Goal: Information Seeking & Learning: Check status

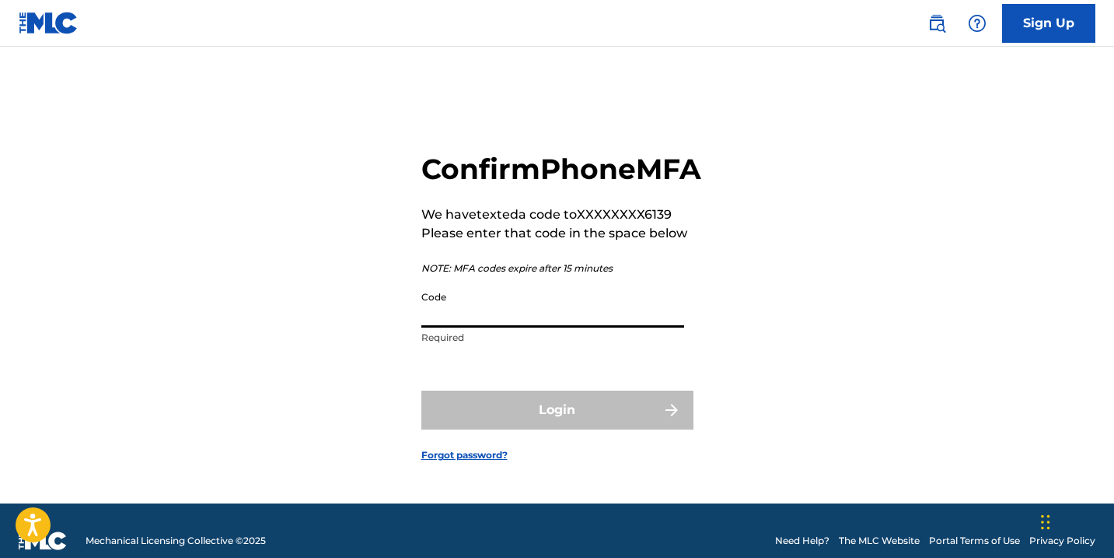
click at [470, 327] on input "Code" at bounding box center [552, 305] width 263 height 44
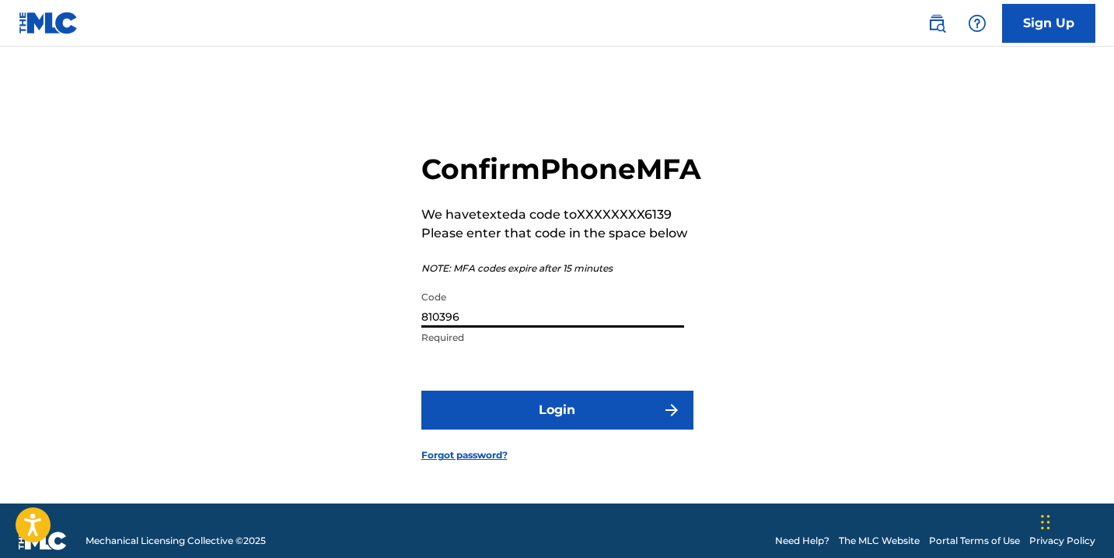
type input "810396"
click at [600, 424] on button "Login" at bounding box center [557, 409] width 272 height 39
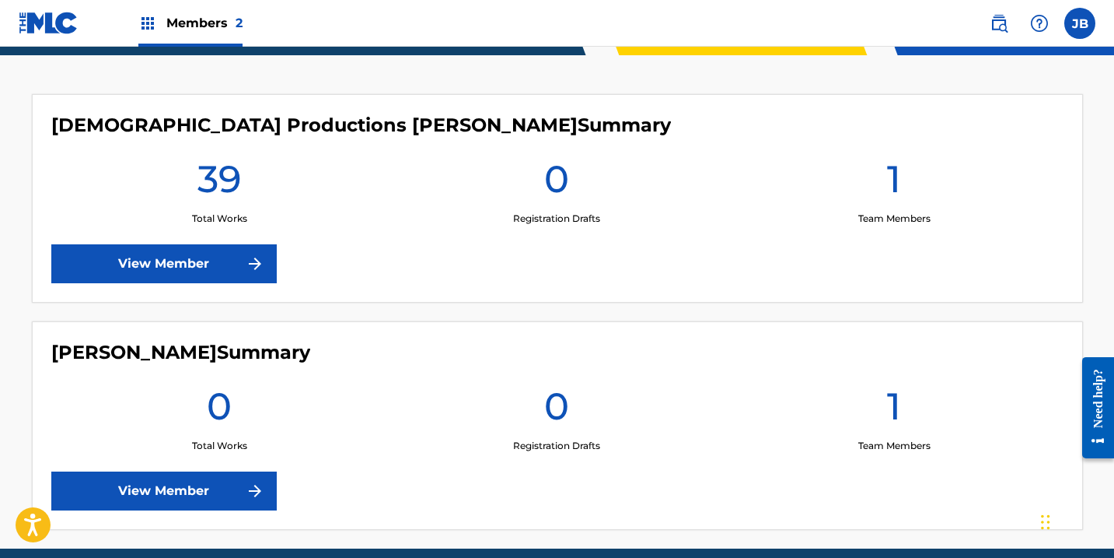
scroll to position [401, 0]
click at [208, 268] on link "View Member" at bounding box center [164, 263] width 226 height 39
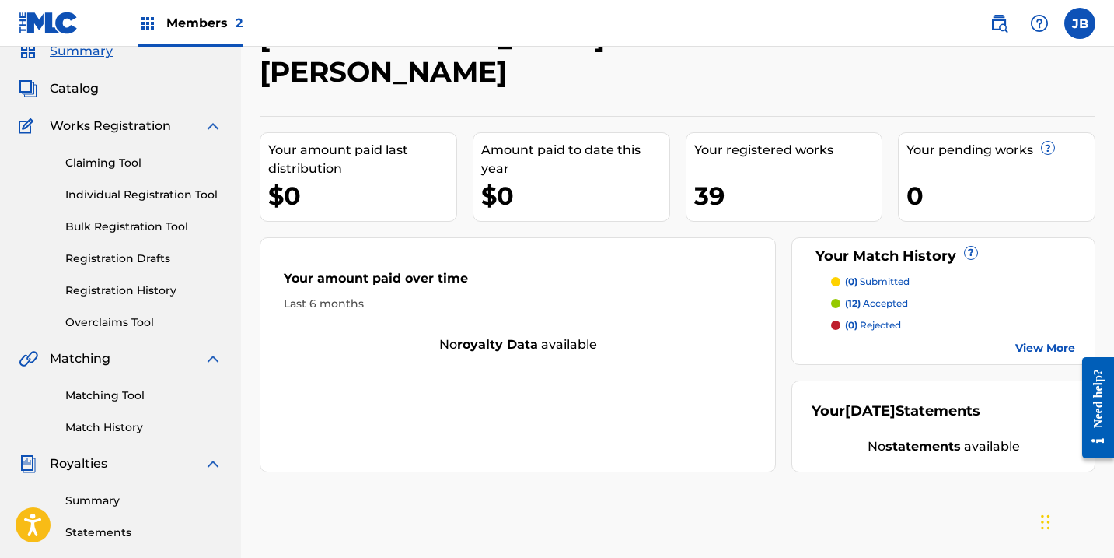
scroll to position [74, 0]
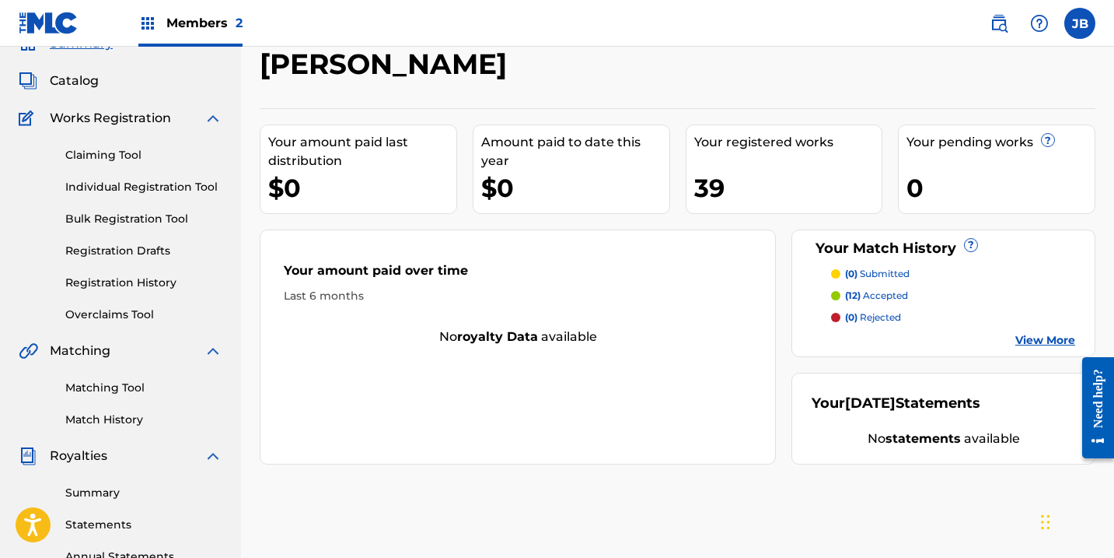
click at [855, 289] on span "(12)" at bounding box center [853, 295] width 16 height 12
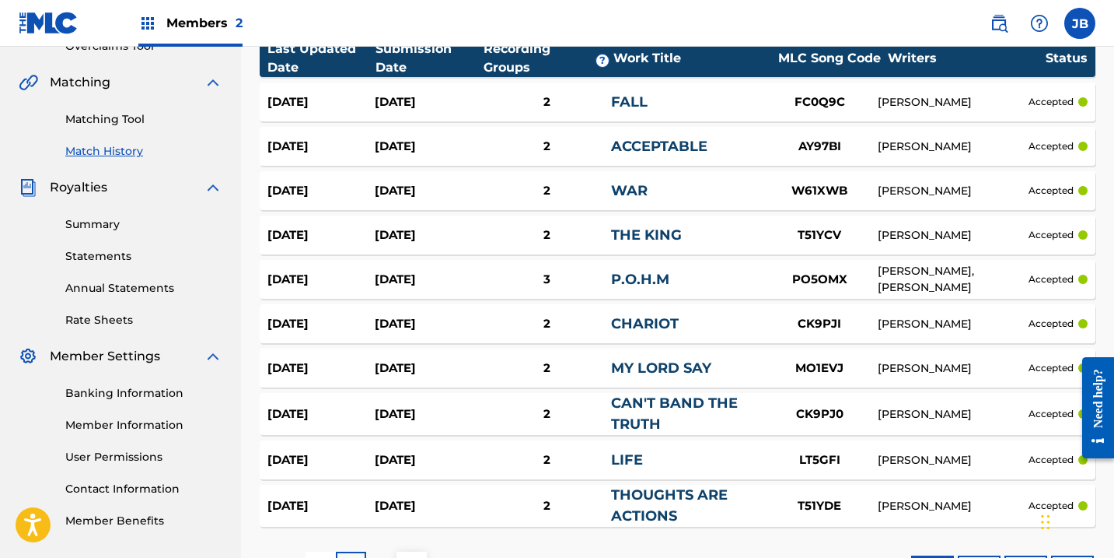
scroll to position [341, 0]
click at [704, 105] on div "FALL" at bounding box center [686, 103] width 150 height 21
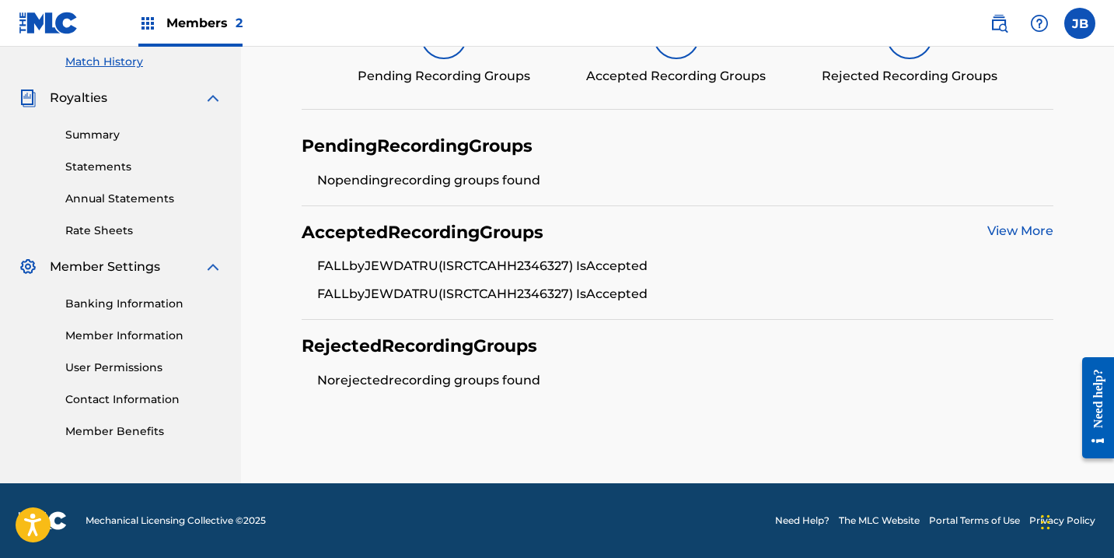
scroll to position [430, 0]
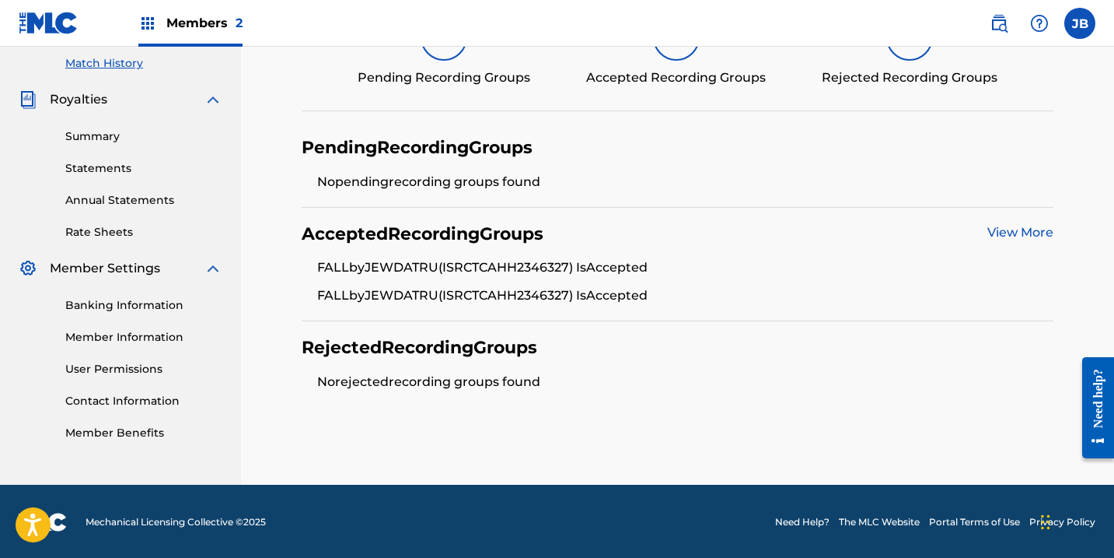
click at [1020, 232] on link "View More" at bounding box center [1021, 232] width 66 height 15
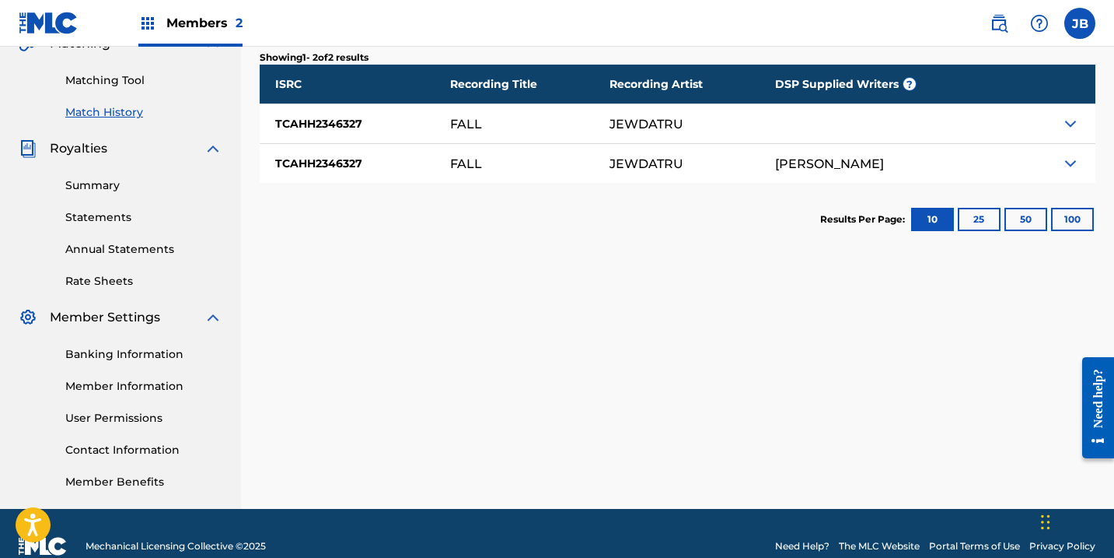
scroll to position [380, 0]
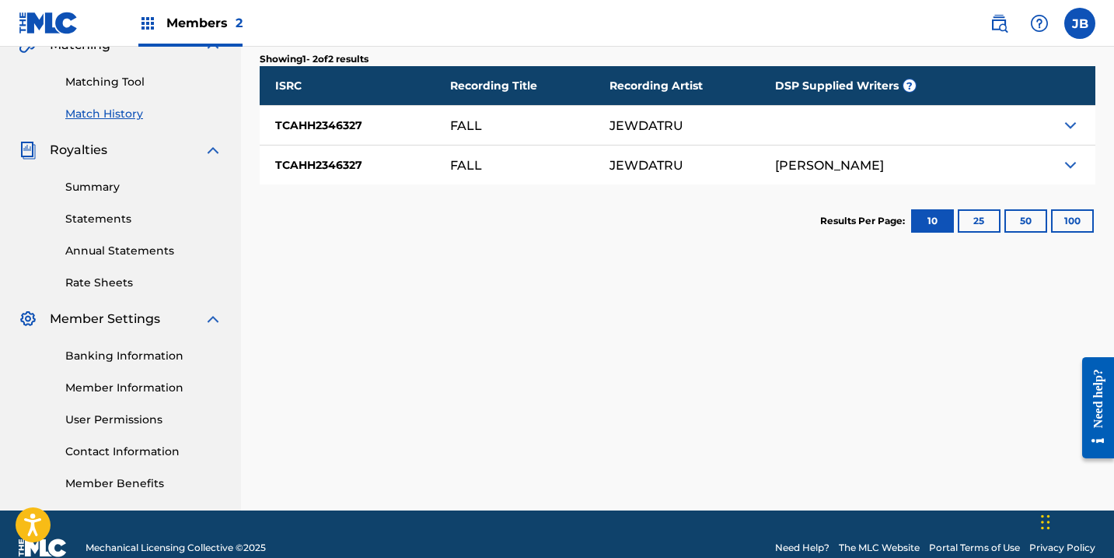
click at [1073, 166] on img at bounding box center [1071, 165] width 19 height 19
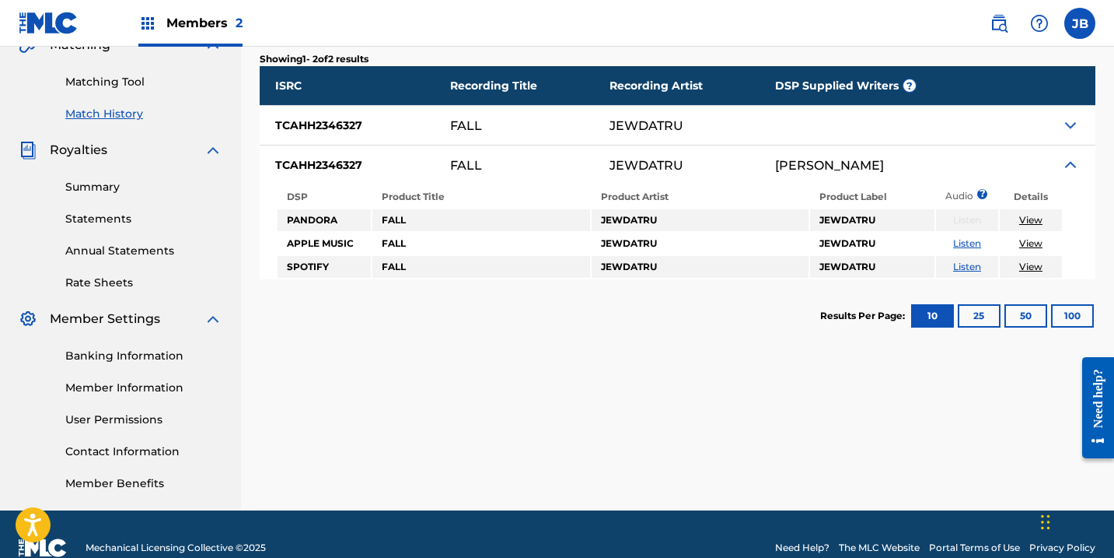
click at [1069, 124] on img at bounding box center [1071, 125] width 19 height 19
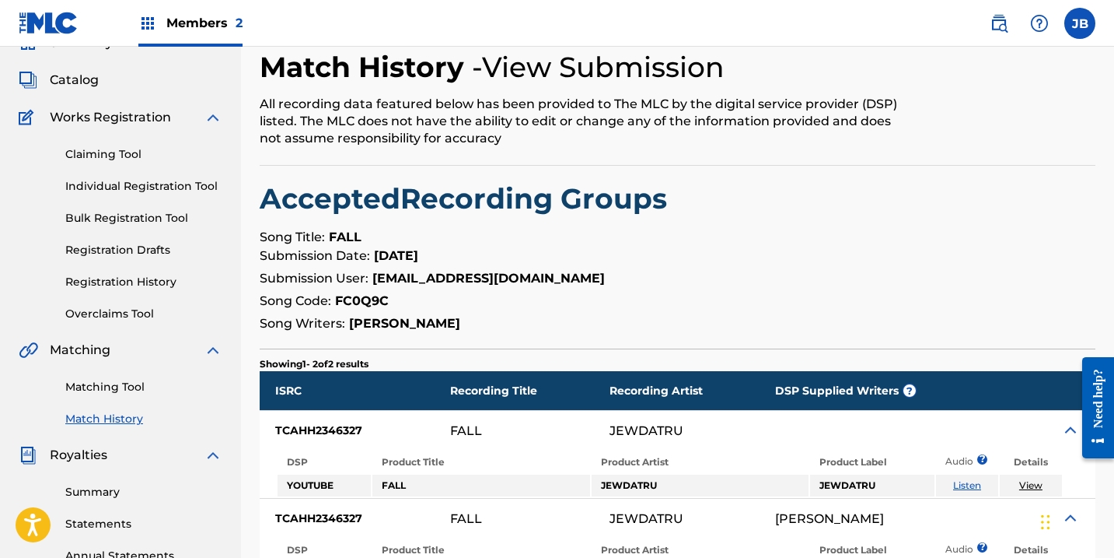
scroll to position [89, 0]
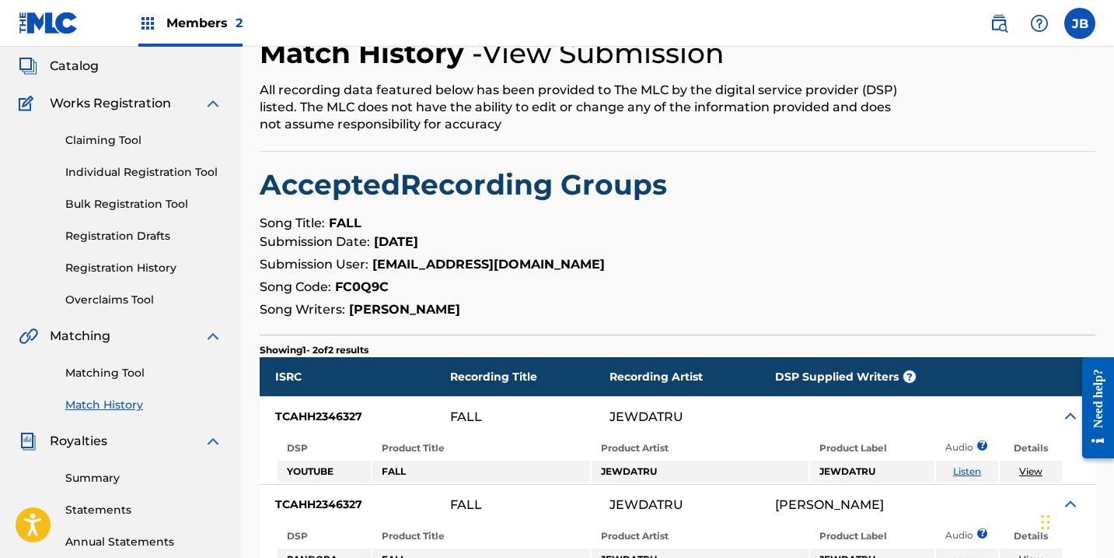
click at [128, 372] on link "Matching Tool" at bounding box center [143, 373] width 157 height 16
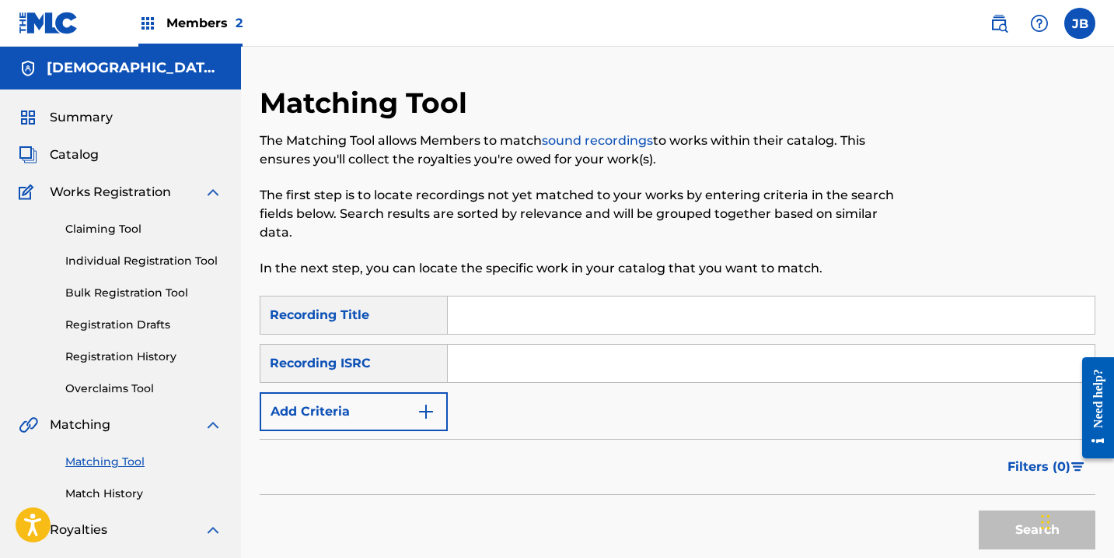
click at [488, 307] on input "Search Form" at bounding box center [771, 314] width 647 height 37
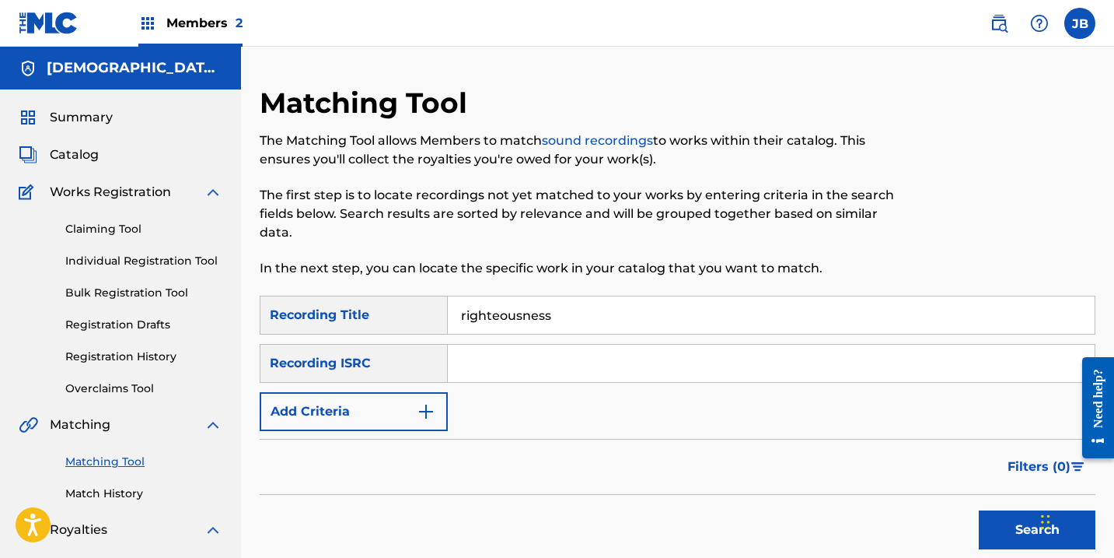
type input "righteousness"
paste input "TCAJD2579703"
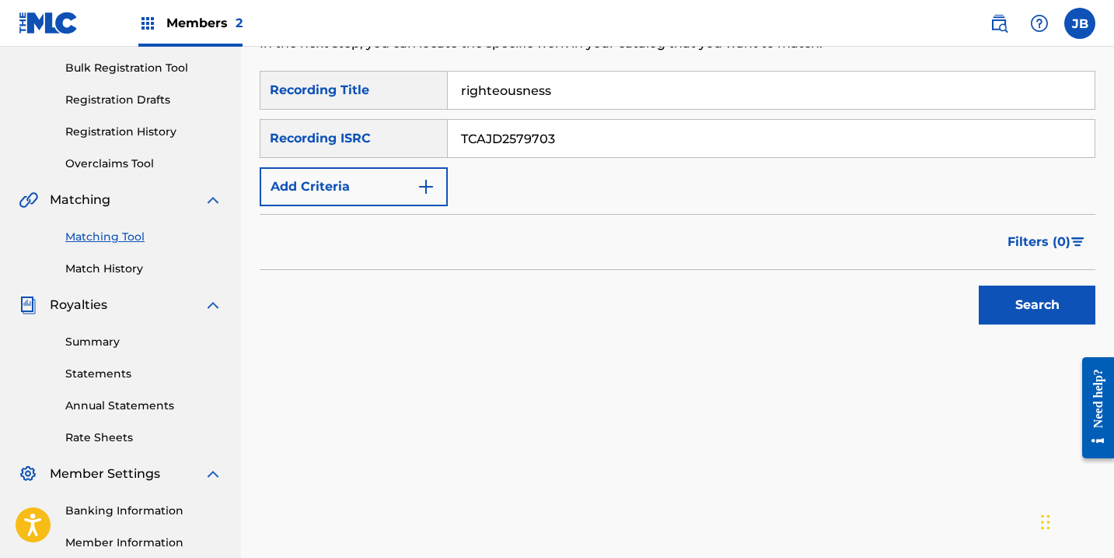
scroll to position [226, 0]
type input "TCAJD2579703"
click at [1034, 307] on button "Search" at bounding box center [1037, 304] width 117 height 39
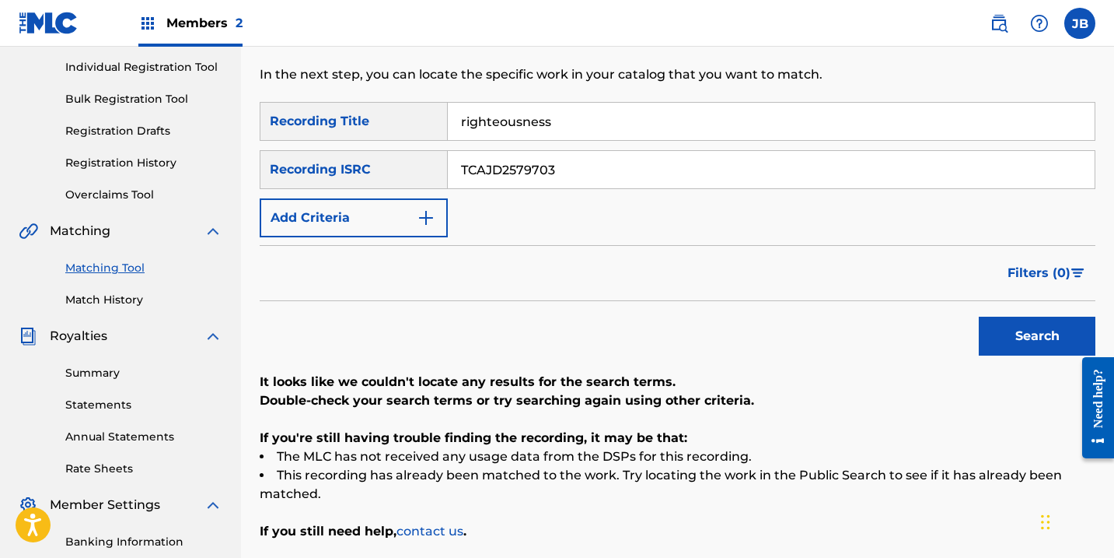
scroll to position [184, 0]
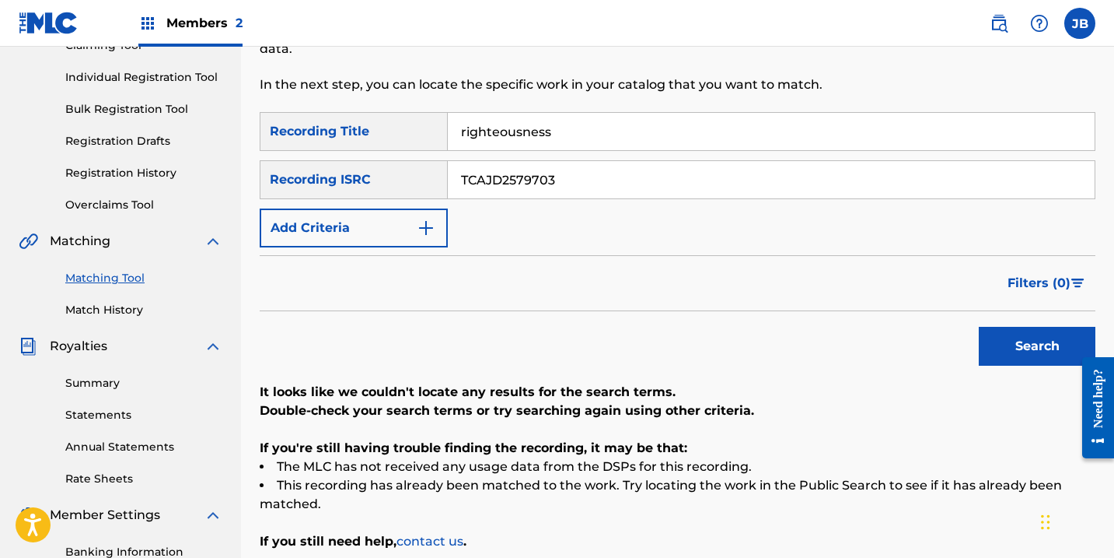
click at [561, 135] on input "righteousness" at bounding box center [771, 131] width 647 height 37
type input "r"
click at [577, 171] on input "TCAJD2579703" at bounding box center [771, 179] width 647 height 37
click at [565, 187] on input "TCAJD2579703" at bounding box center [771, 179] width 647 height 37
type input "T"
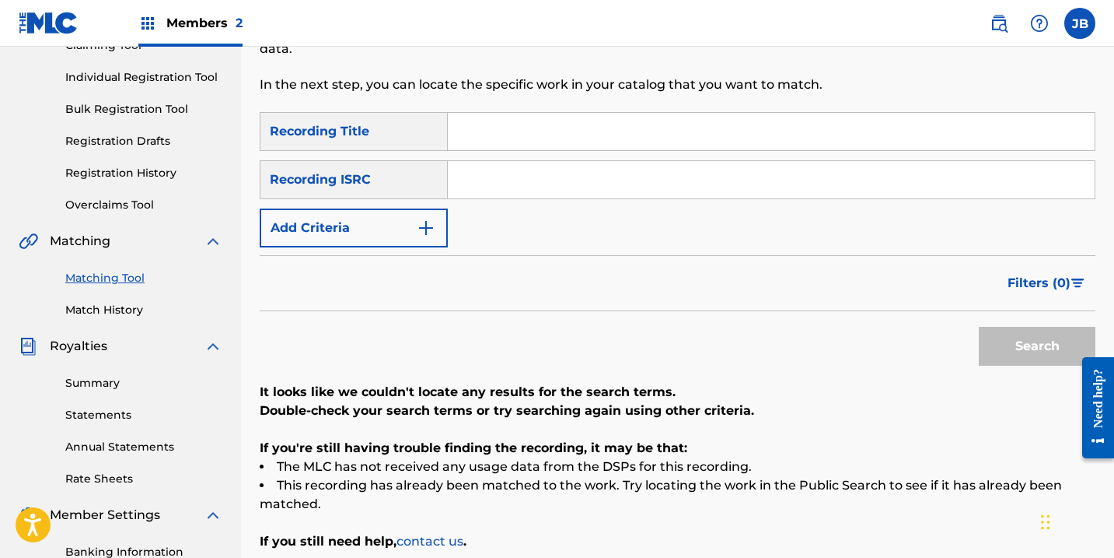
click at [493, 129] on input "Search Form" at bounding box center [771, 131] width 647 height 37
type input "chariot"
click at [489, 178] on input "Search Form" at bounding box center [771, 179] width 647 height 37
paste input "TCAHH2346168"
type input "TCAHH2346168"
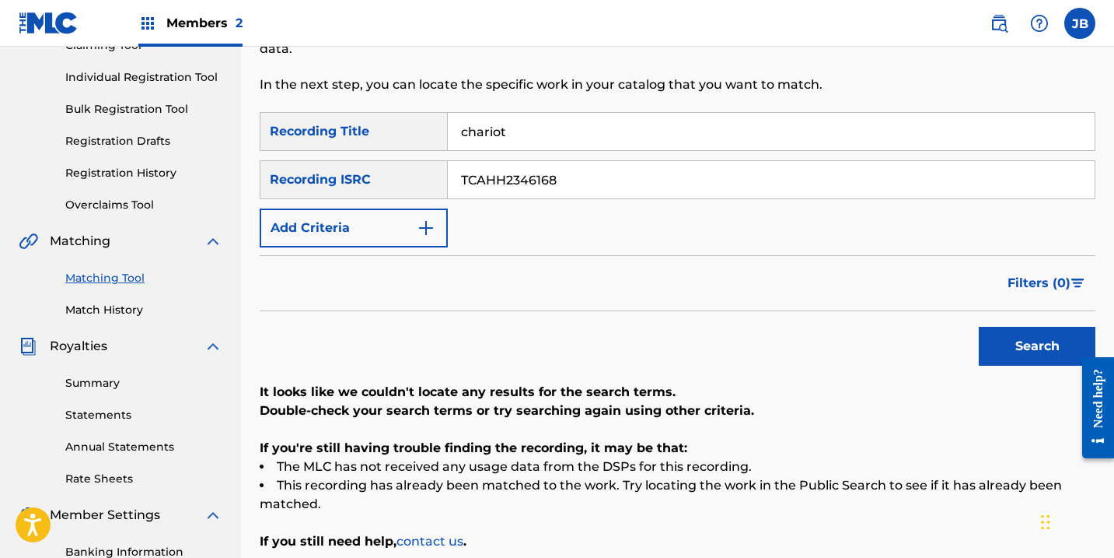
click at [1026, 336] on button "Search" at bounding box center [1037, 346] width 117 height 39
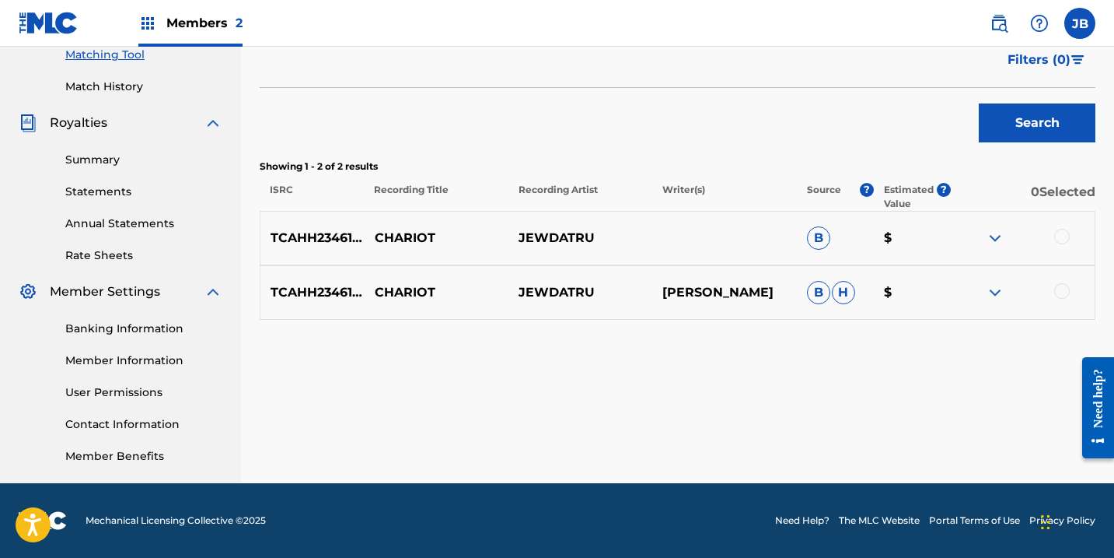
scroll to position [407, 0]
click at [992, 239] on img at bounding box center [995, 238] width 19 height 19
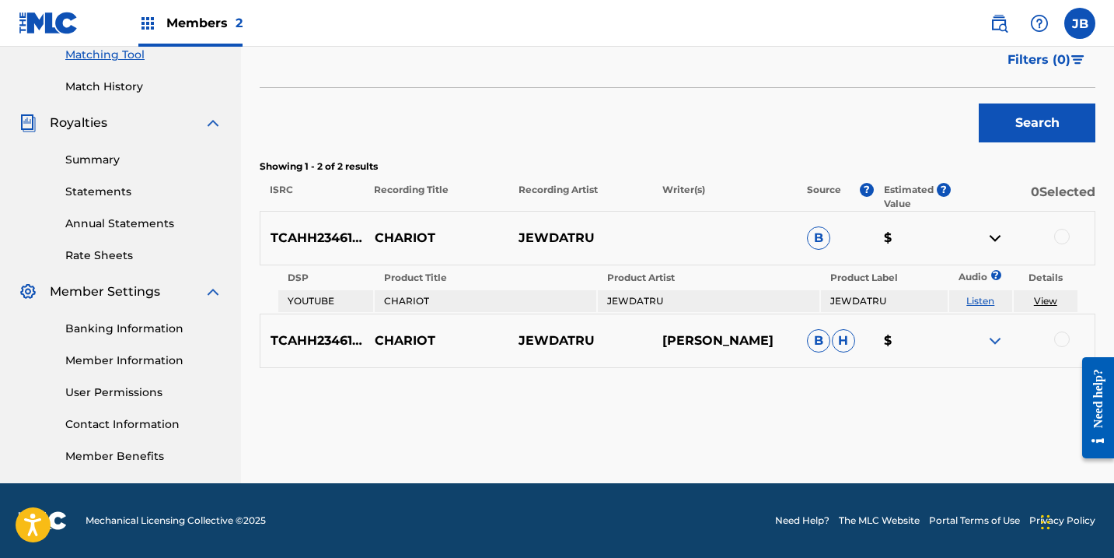
click at [992, 238] on img at bounding box center [995, 238] width 19 height 19
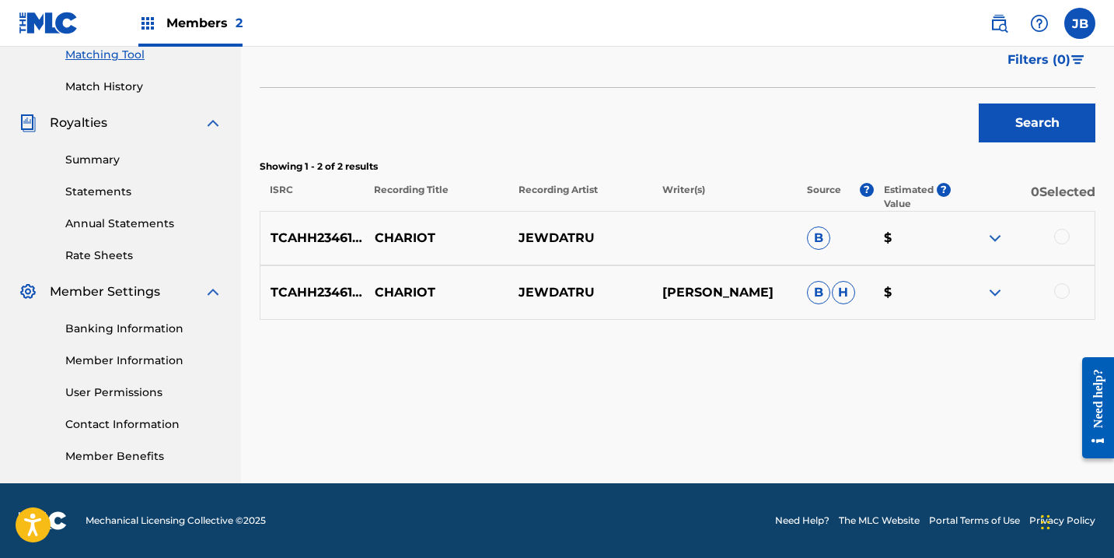
click at [993, 286] on img at bounding box center [995, 292] width 19 height 19
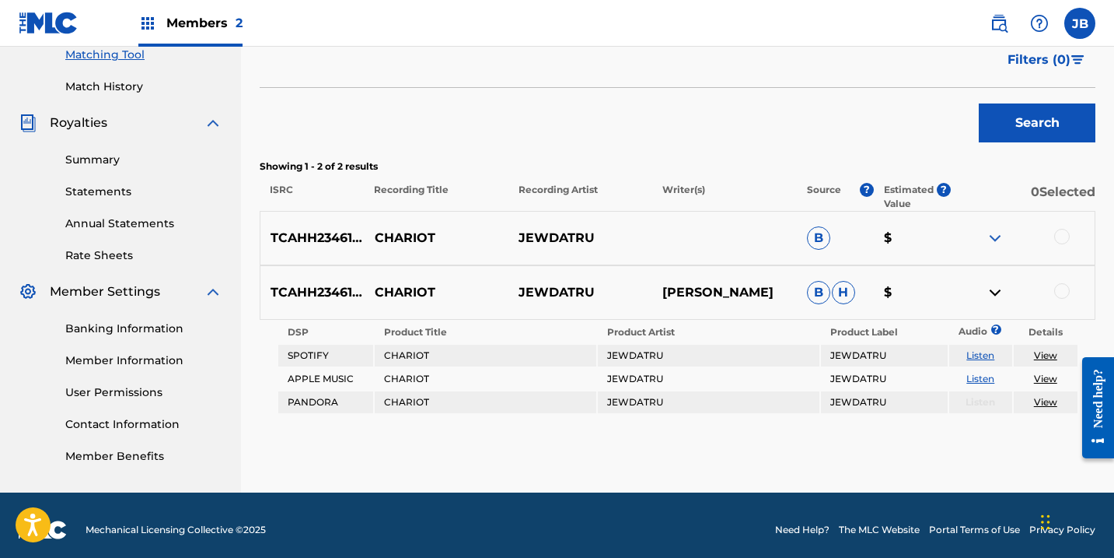
click at [994, 291] on img at bounding box center [995, 292] width 19 height 19
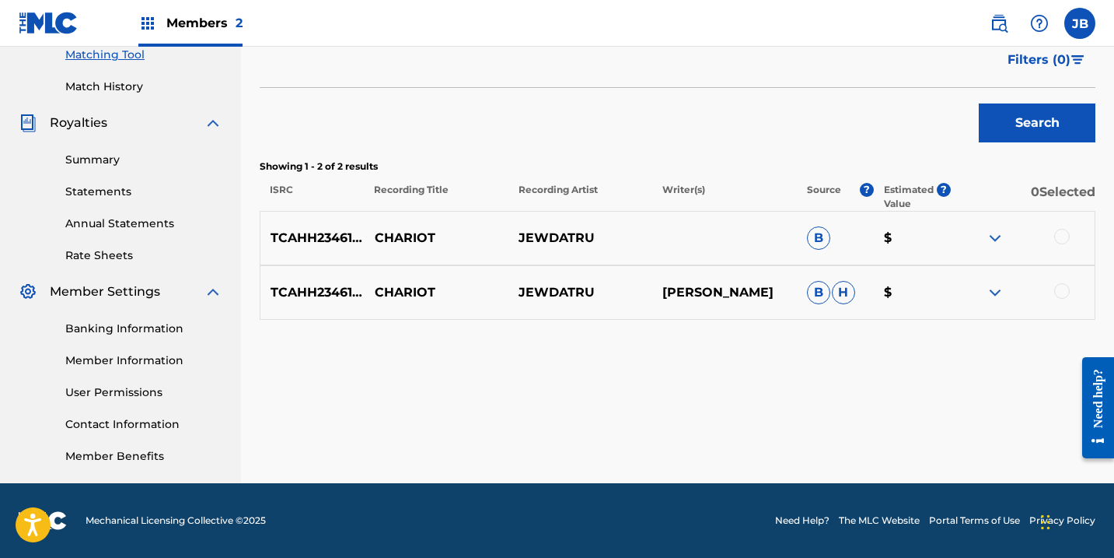
click at [998, 242] on img at bounding box center [995, 238] width 19 height 19
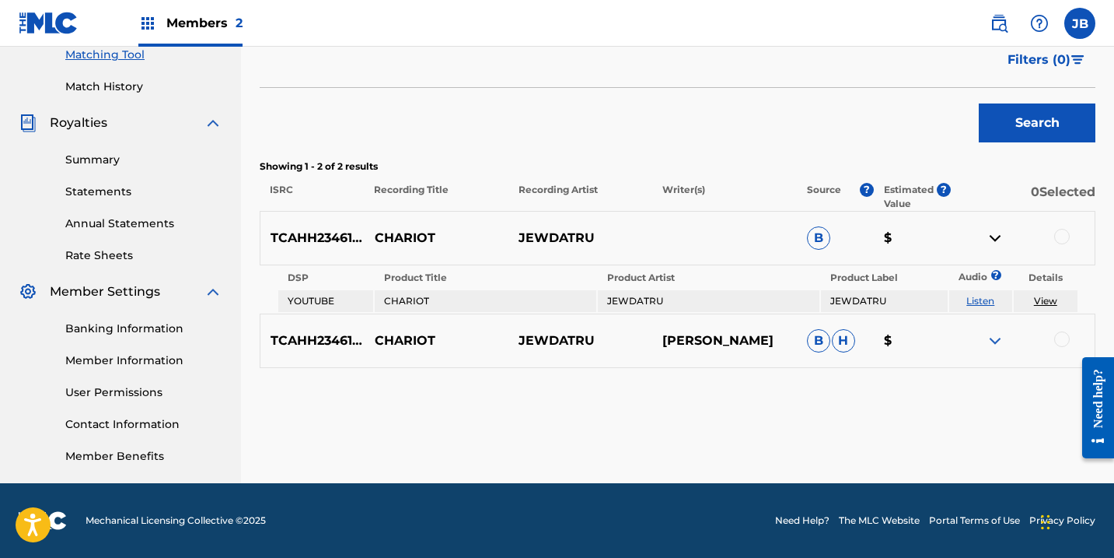
click at [998, 243] on img at bounding box center [995, 238] width 19 height 19
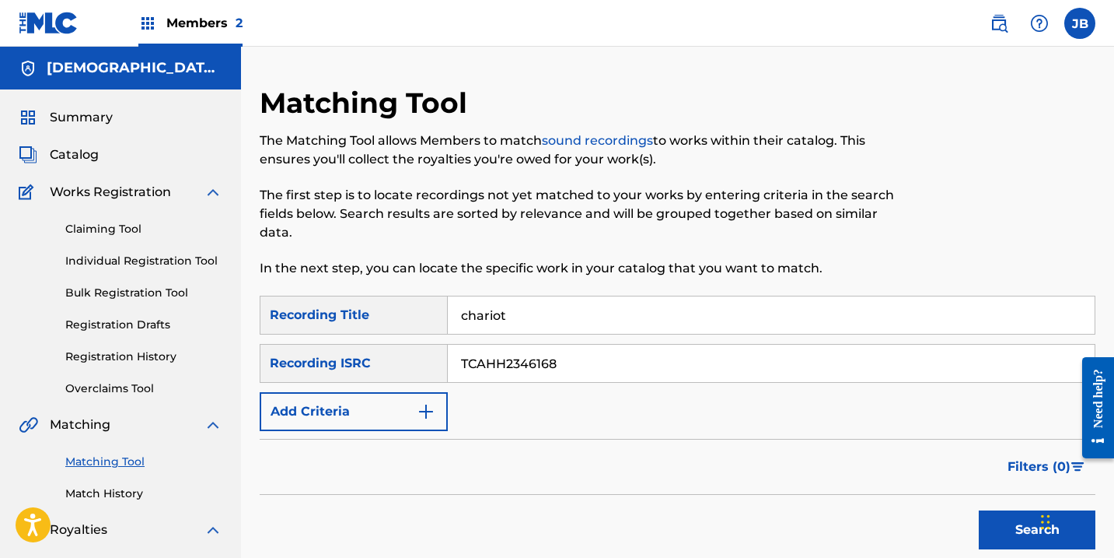
scroll to position [0, 0]
click at [526, 310] on input "chariot" at bounding box center [771, 314] width 647 height 37
type input "c"
click at [577, 359] on input "TCAHH2346168" at bounding box center [771, 363] width 647 height 37
type input "T"
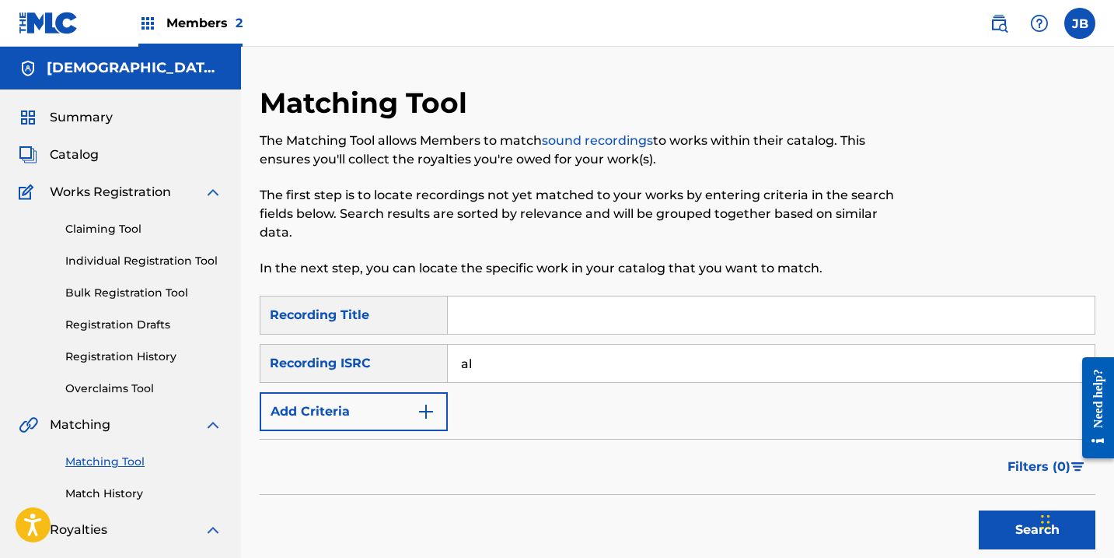
type input "a"
click at [481, 314] on input "Search Form" at bounding box center [771, 314] width 647 height 37
type input "all on me"
paste input "TCAJP2546651"
type input "TCAJP2546651"
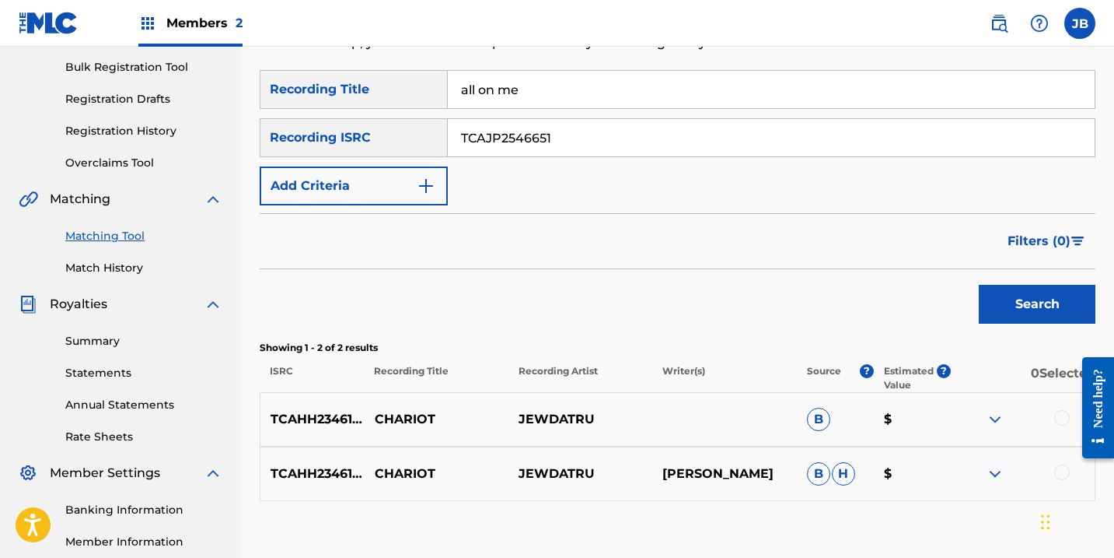
scroll to position [229, 0]
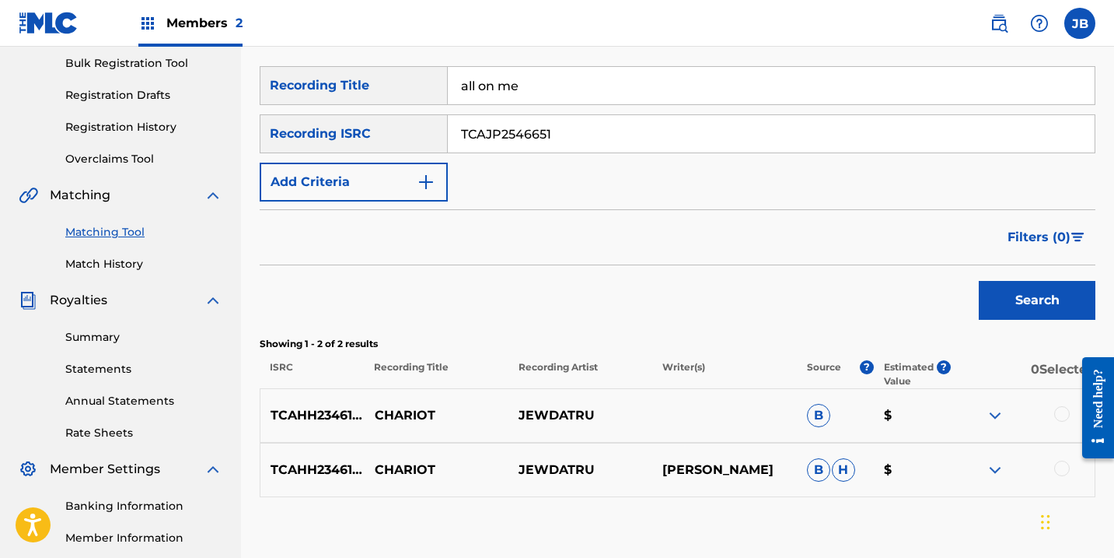
click at [1023, 297] on button "Search" at bounding box center [1037, 300] width 117 height 39
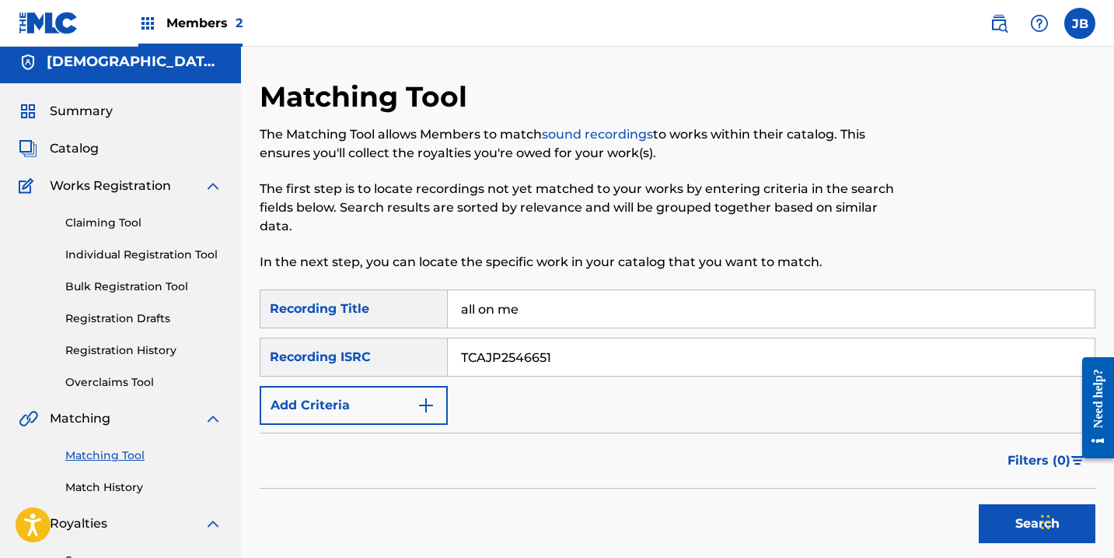
scroll to position [5, 0]
click at [183, 185] on div "Works Registration" at bounding box center [121, 186] width 204 height 19
click at [215, 186] on img at bounding box center [213, 186] width 19 height 19
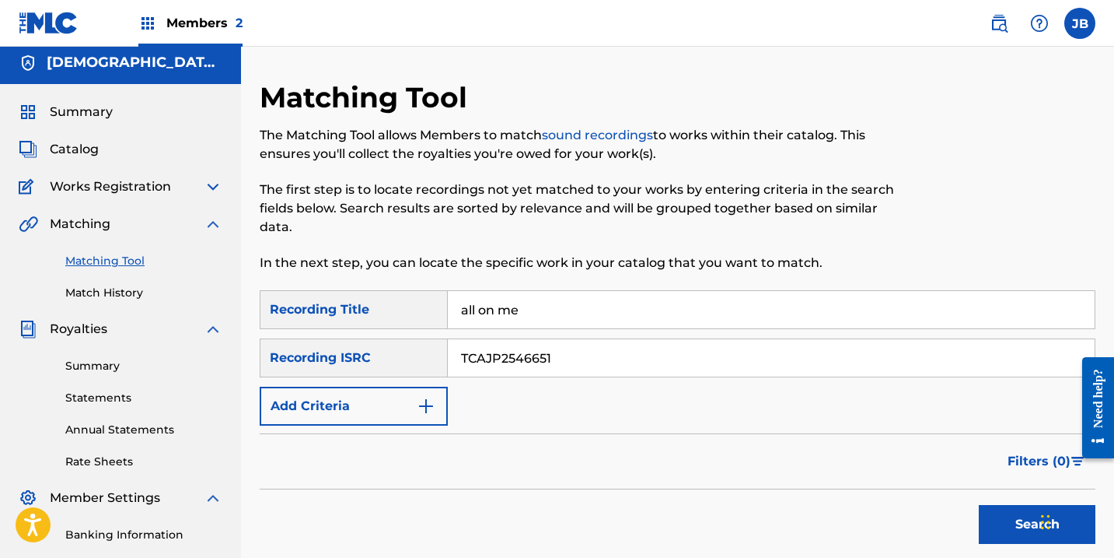
click at [147, 187] on span "Works Registration" at bounding box center [110, 186] width 121 height 19
click at [208, 181] on img at bounding box center [213, 186] width 19 height 19
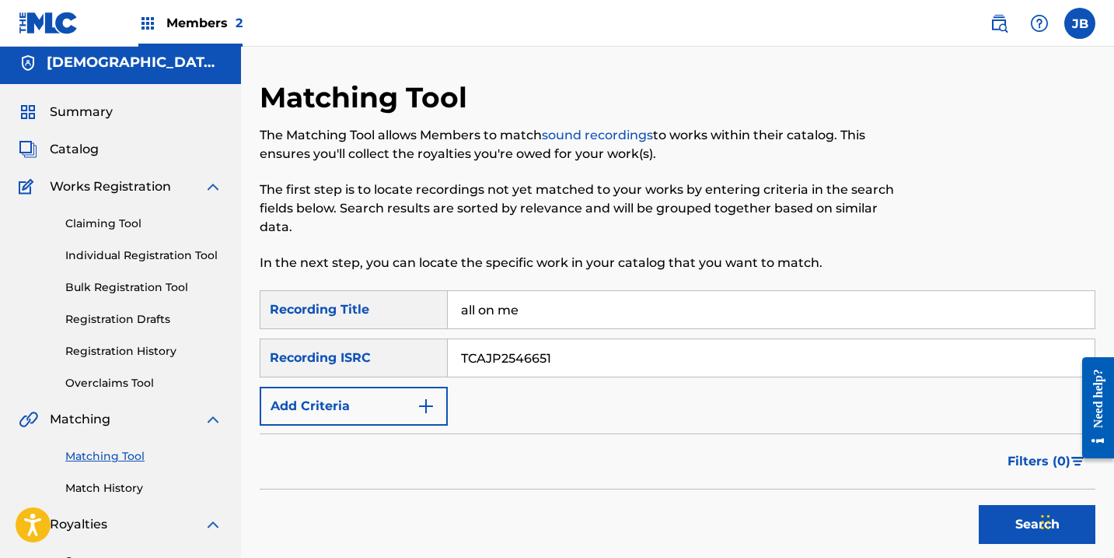
click at [208, 181] on img at bounding box center [213, 186] width 19 height 19
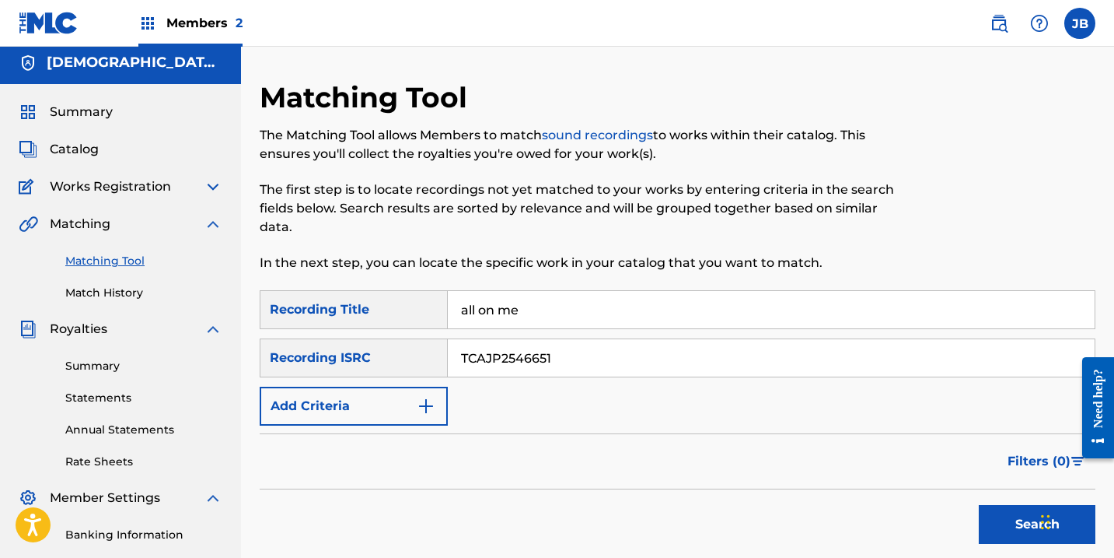
click at [208, 182] on img at bounding box center [213, 186] width 19 height 19
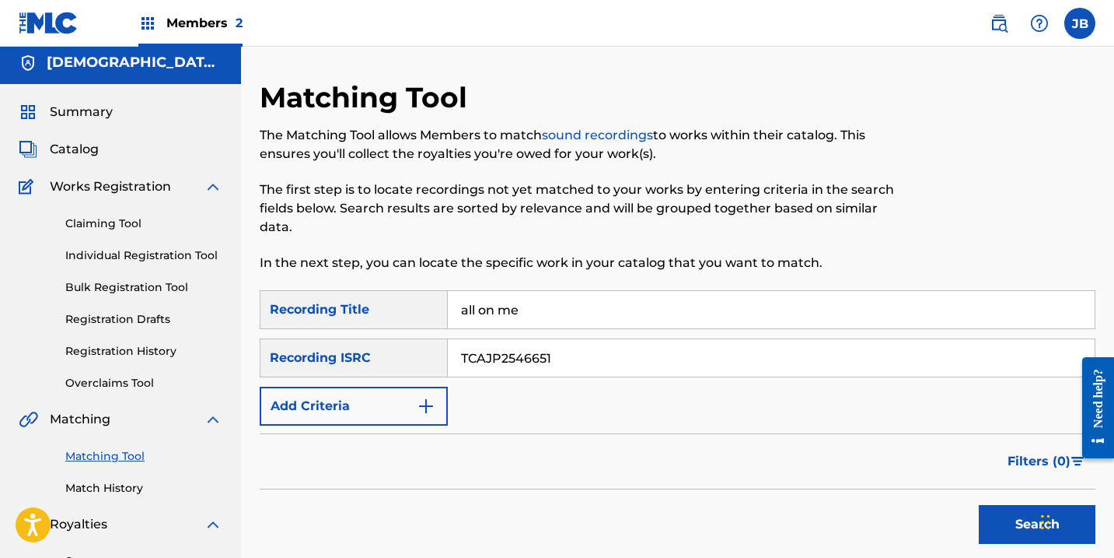
click at [134, 351] on link "Registration History" at bounding box center [143, 351] width 157 height 16
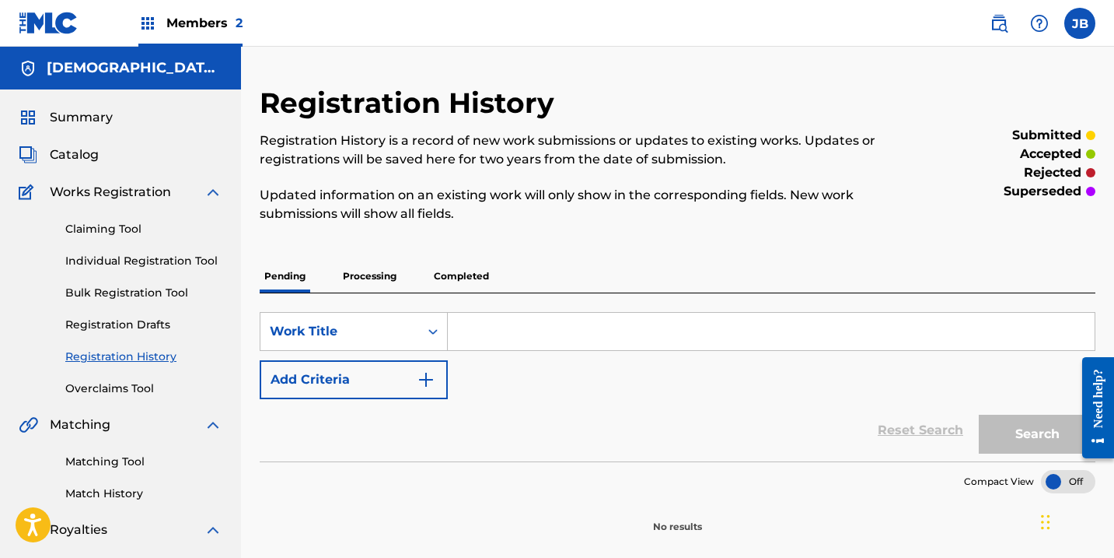
click at [430, 380] on img "Search Form" at bounding box center [426, 379] width 19 height 19
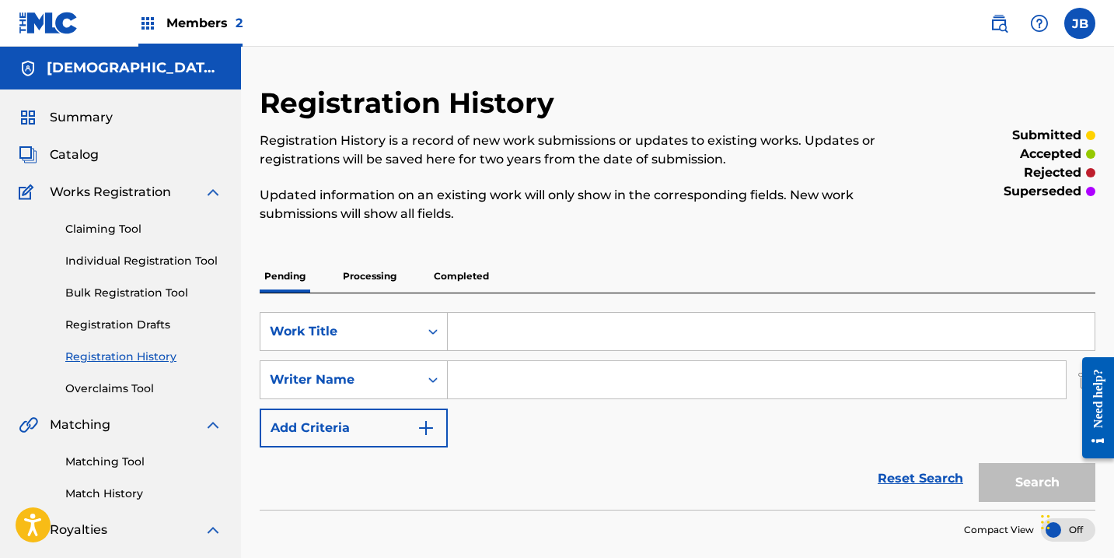
click at [468, 335] on input "Search Form" at bounding box center [771, 331] width 647 height 37
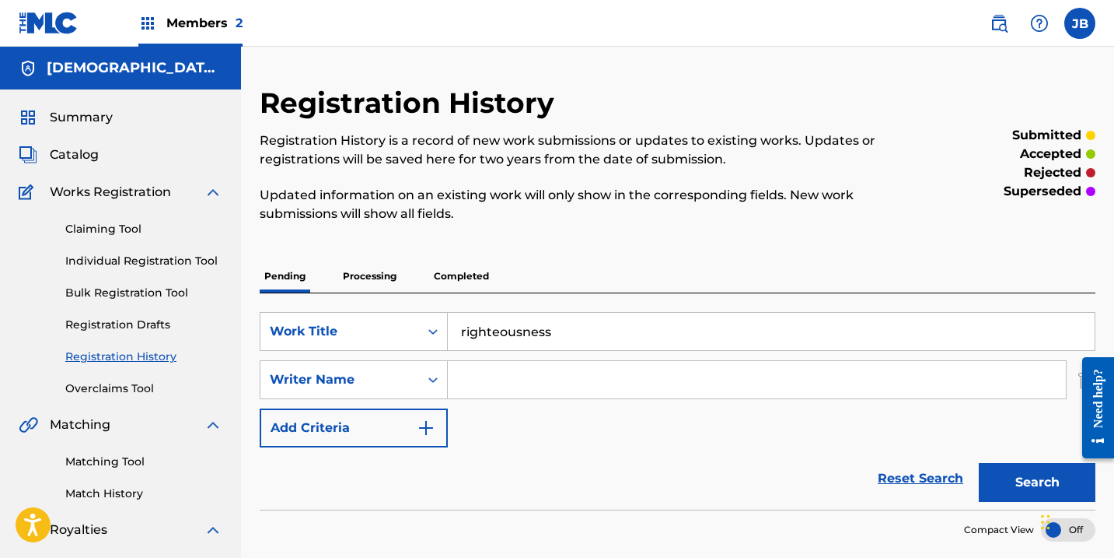
type input "righteousness"
click at [480, 379] on input "Search Form" at bounding box center [757, 379] width 618 height 37
click at [1005, 476] on button "Search" at bounding box center [1037, 482] width 117 height 39
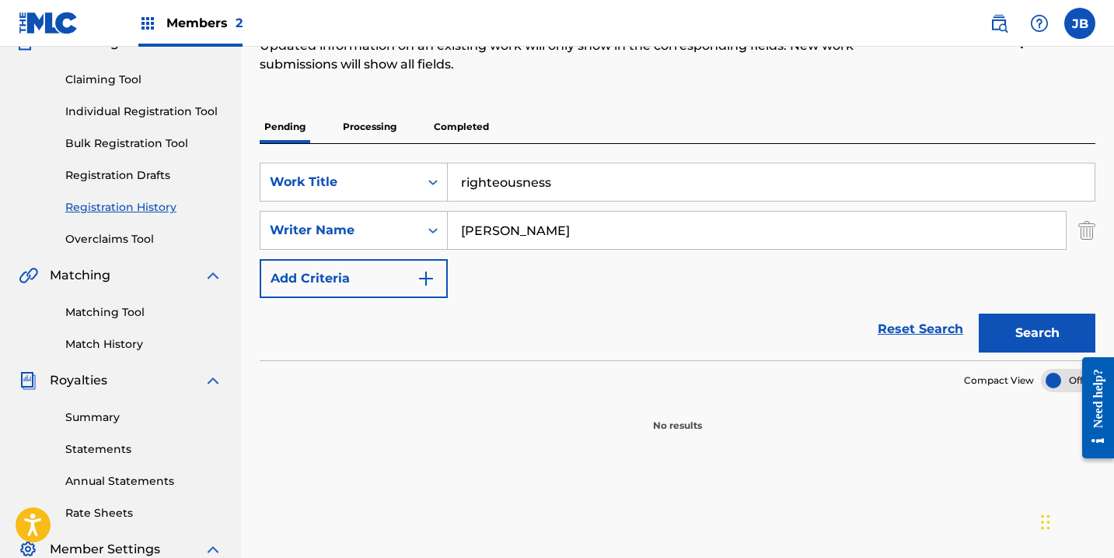
scroll to position [149, 0]
click at [561, 235] on input "[PERSON_NAME]" at bounding box center [757, 230] width 618 height 37
click at [1016, 324] on button "Search" at bounding box center [1037, 332] width 117 height 39
click at [542, 237] on input "Jewdatru" at bounding box center [757, 230] width 618 height 37
type input "[PERSON_NAME]"
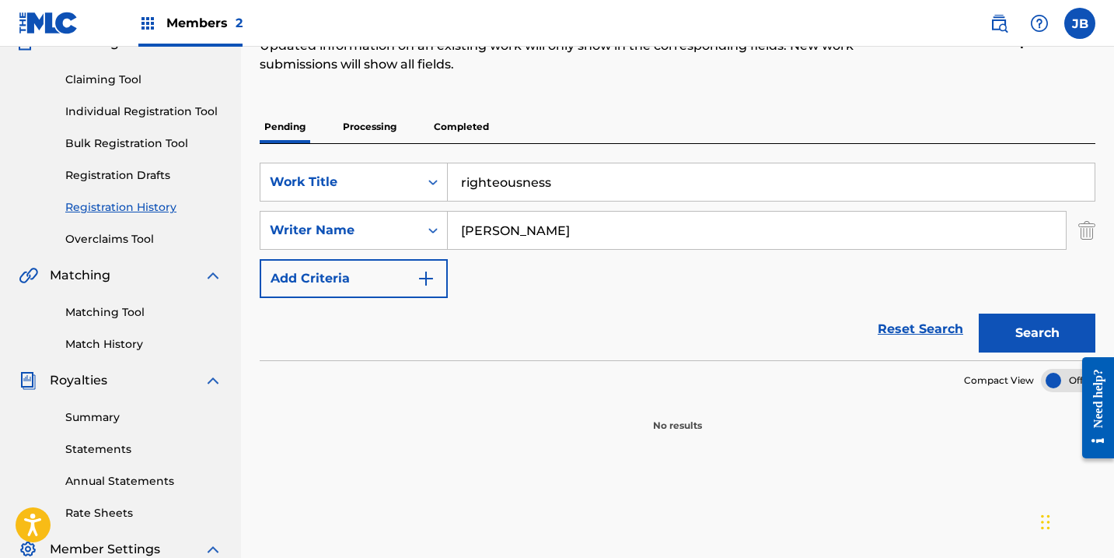
click at [430, 280] on img "Search Form" at bounding box center [426, 278] width 19 height 19
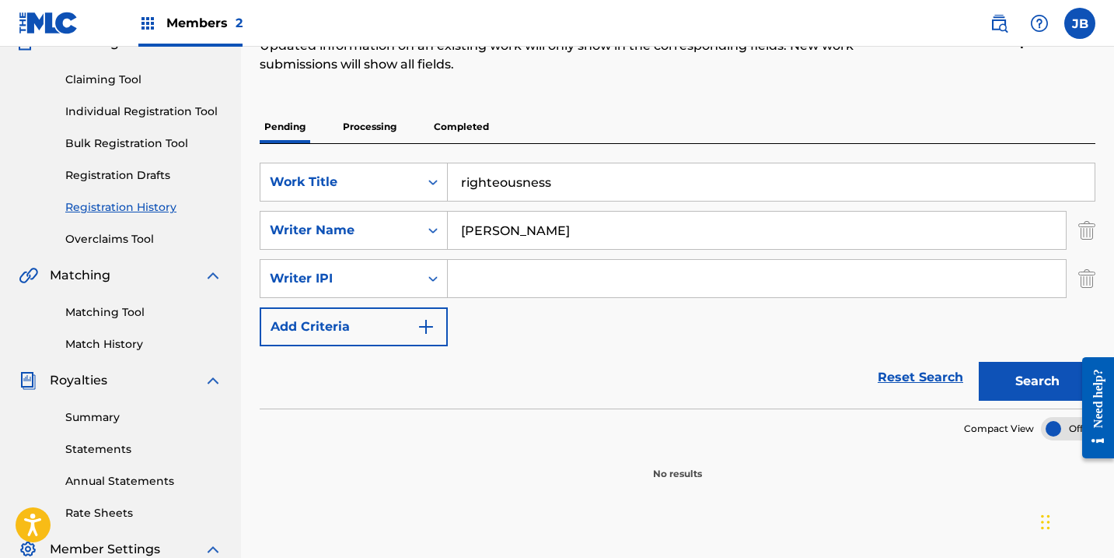
click at [470, 278] on input "Search Form" at bounding box center [757, 278] width 618 height 37
type input "768079396"
click at [1005, 379] on button "Search" at bounding box center [1037, 381] width 117 height 39
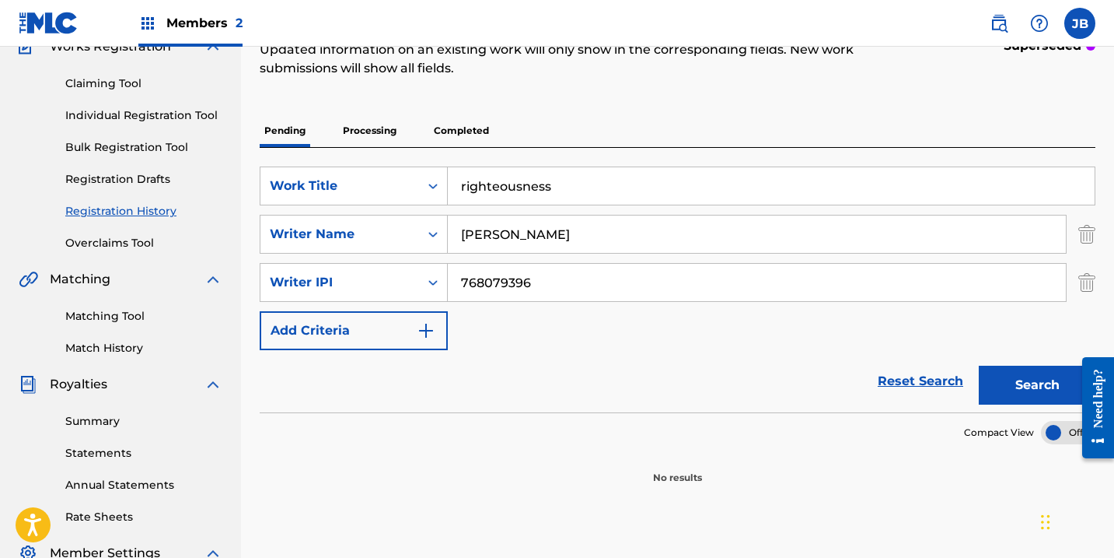
scroll to position [128, 0]
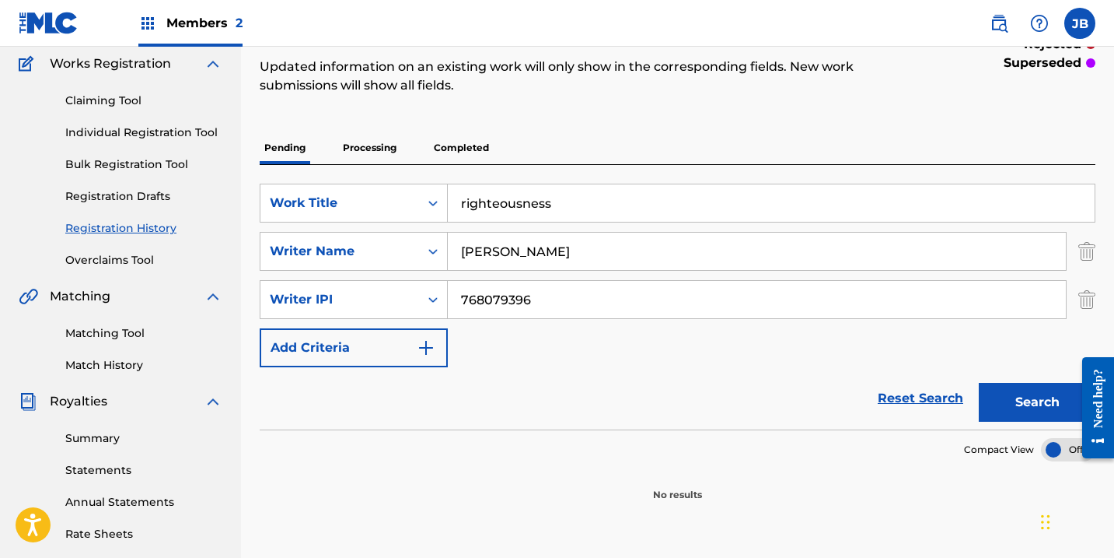
click at [430, 348] on img "Search Form" at bounding box center [426, 347] width 19 height 19
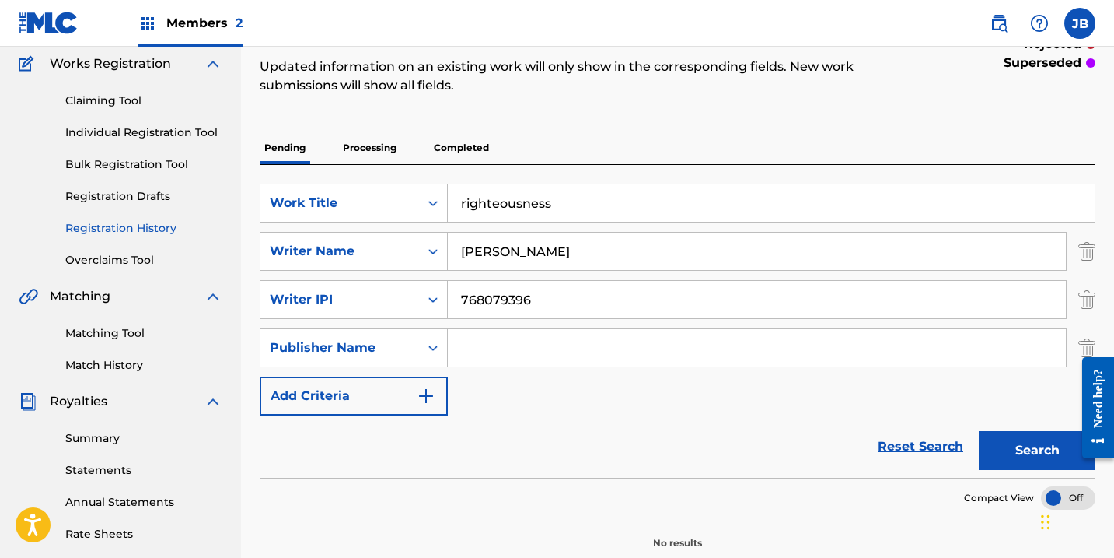
click at [471, 348] on input "Search Form" at bounding box center [757, 347] width 618 height 37
type input "Jewdatru"
click at [1030, 448] on button "Search" at bounding box center [1037, 450] width 117 height 39
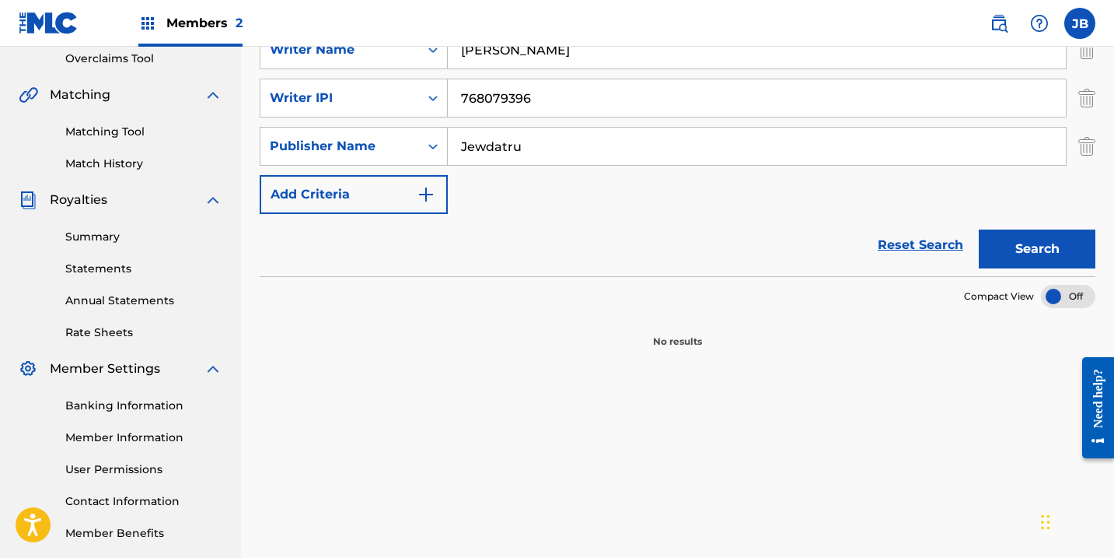
scroll to position [376, 0]
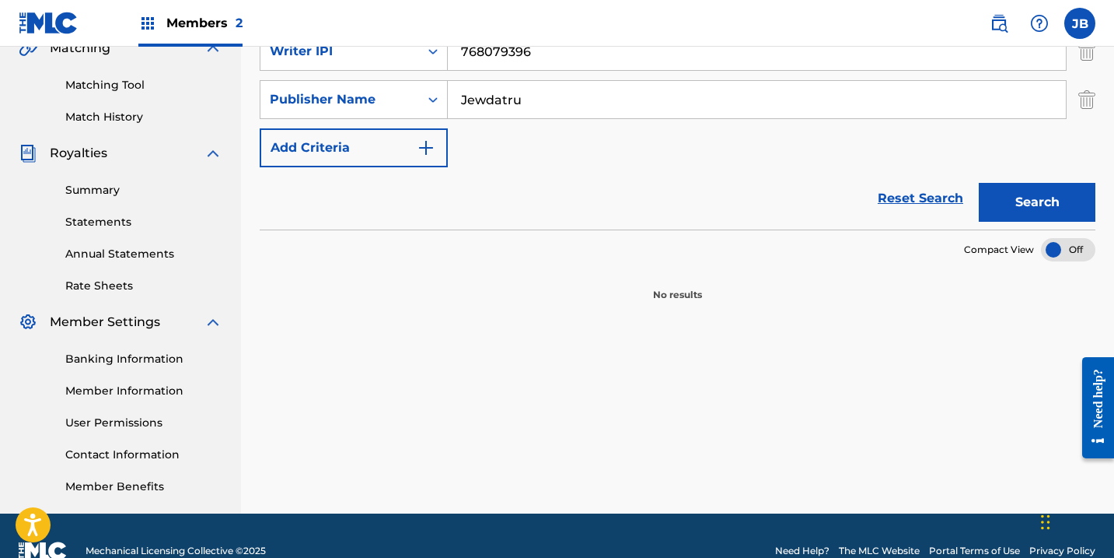
click at [427, 146] on img "Search Form" at bounding box center [426, 147] width 19 height 19
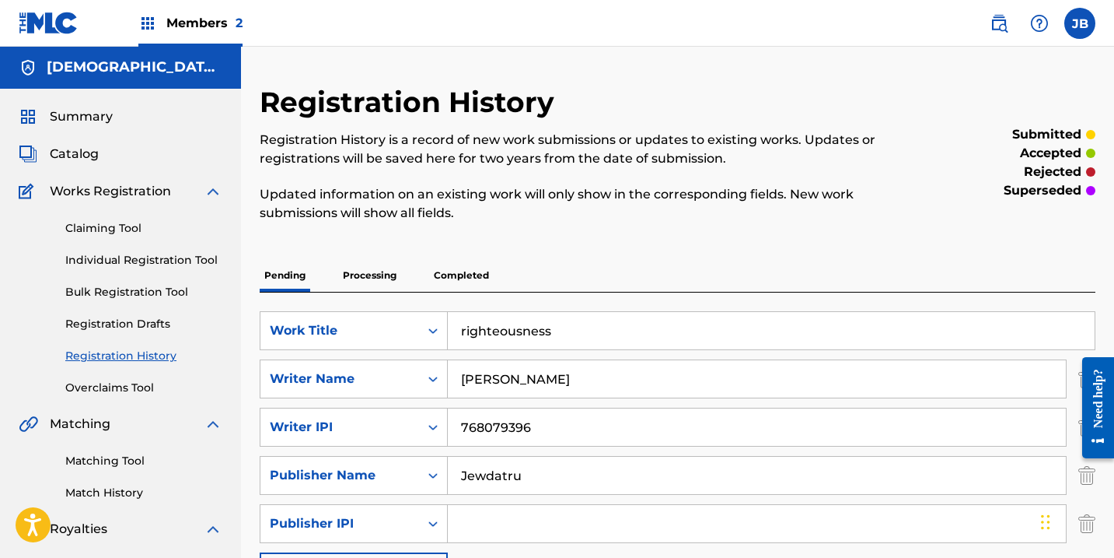
scroll to position [3, 0]
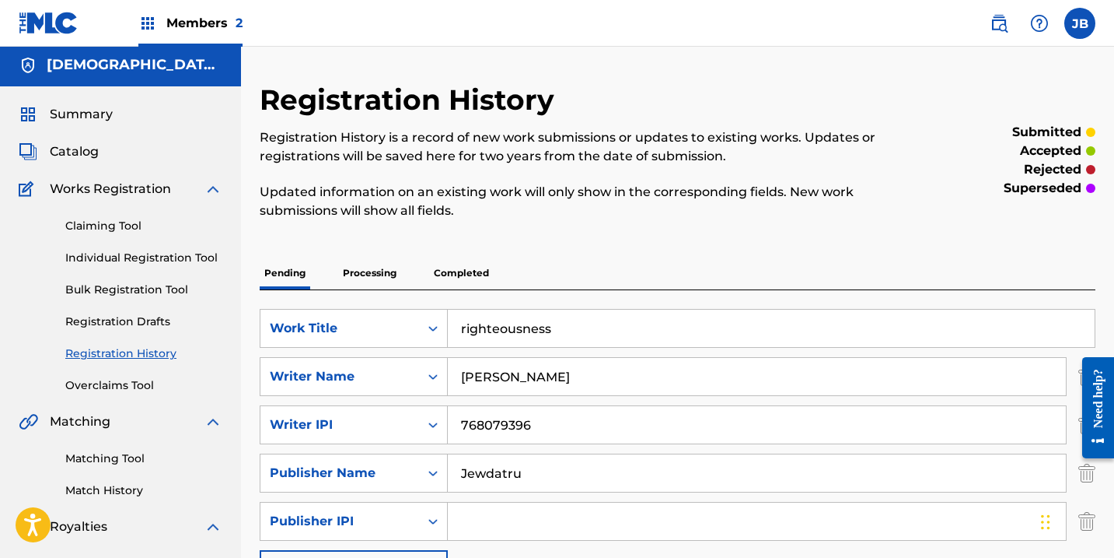
click at [169, 68] on h5 "[DEMOGRAPHIC_DATA] Productions [PERSON_NAME]" at bounding box center [135, 65] width 176 height 18
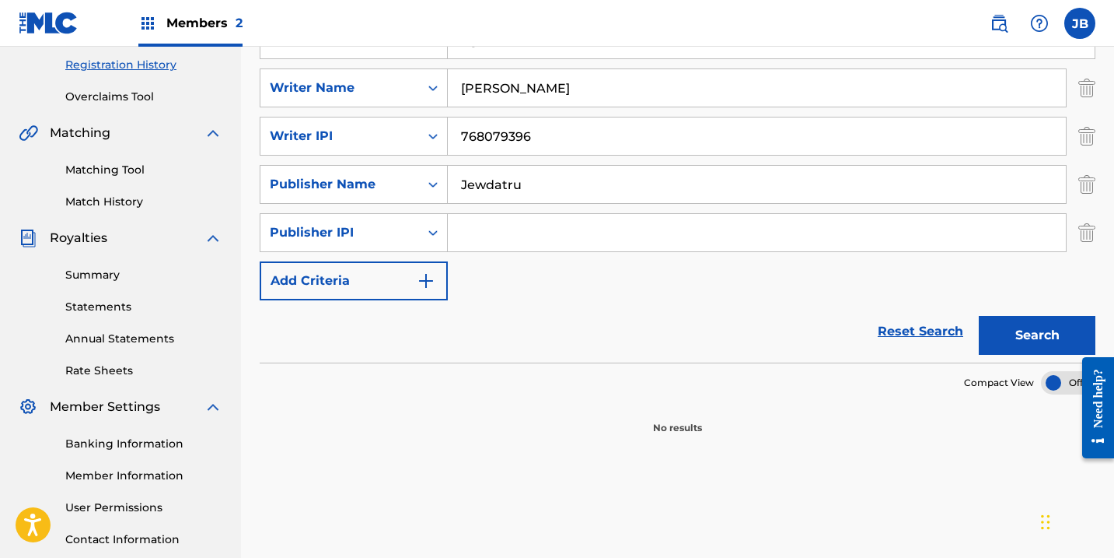
scroll to position [306, 0]
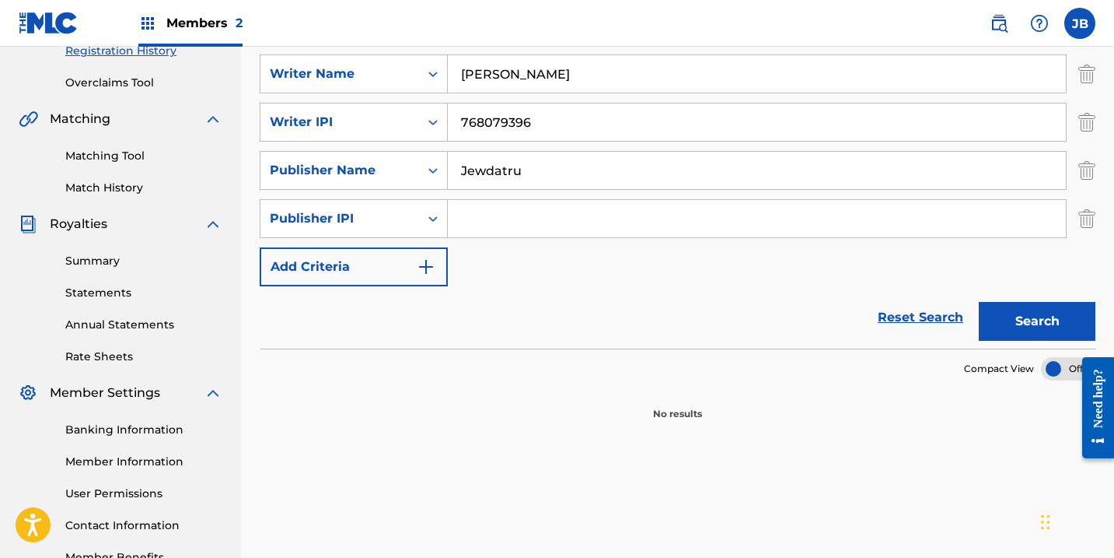
click at [88, 225] on span "Royalties" at bounding box center [79, 224] width 58 height 19
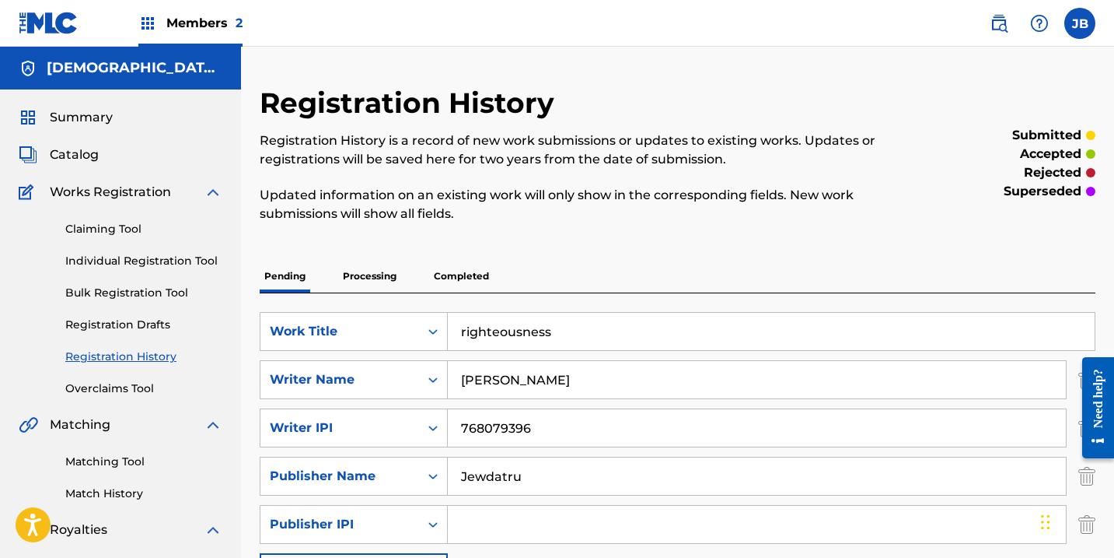
scroll to position [0, 0]
click at [124, 191] on span "Works Registration" at bounding box center [110, 192] width 121 height 19
click at [209, 190] on img at bounding box center [213, 192] width 19 height 19
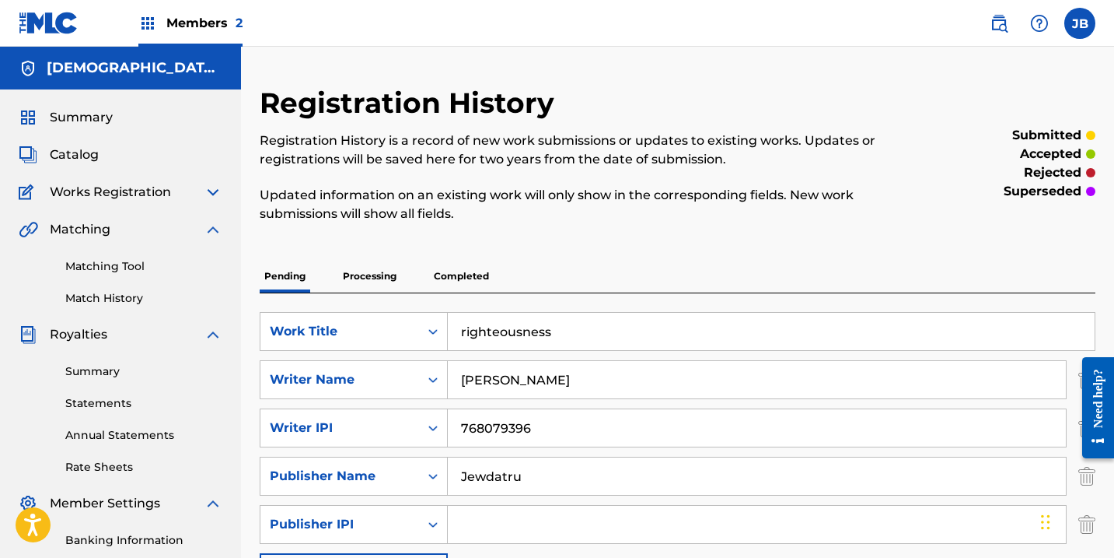
click at [1079, 30] on label at bounding box center [1080, 23] width 31 height 31
click at [1080, 23] on input "[PERSON_NAME] [PERSON_NAME] [EMAIL_ADDRESS][DOMAIN_NAME] Notification Preferenc…" at bounding box center [1080, 23] width 0 height 0
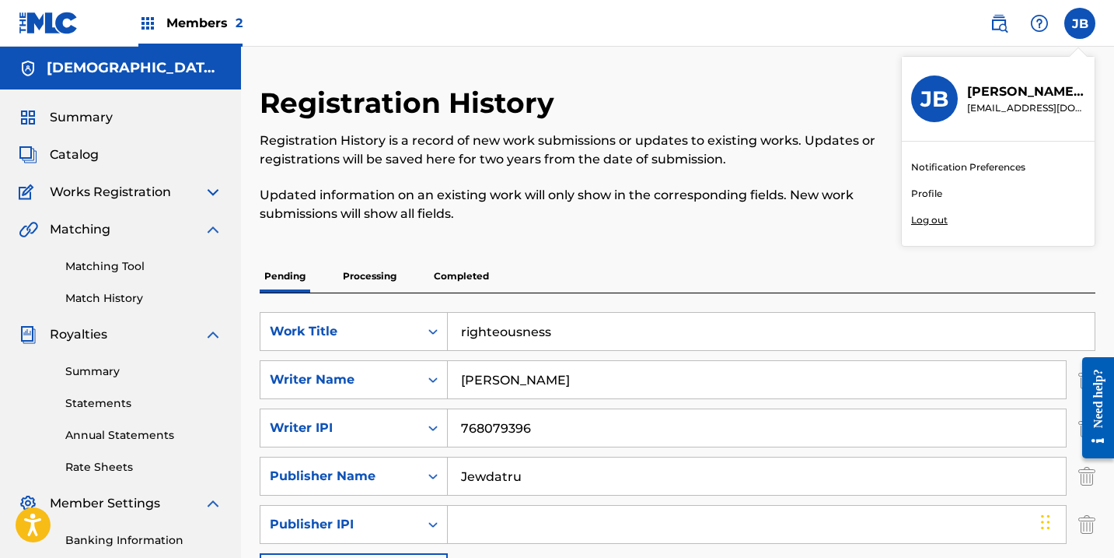
click at [1018, 93] on p "[PERSON_NAME]" at bounding box center [1026, 91] width 118 height 19
click at [1080, 23] on input "[PERSON_NAME] [PERSON_NAME] [EMAIL_ADDRESS][DOMAIN_NAME] Notification Preferenc…" at bounding box center [1080, 23] width 0 height 0
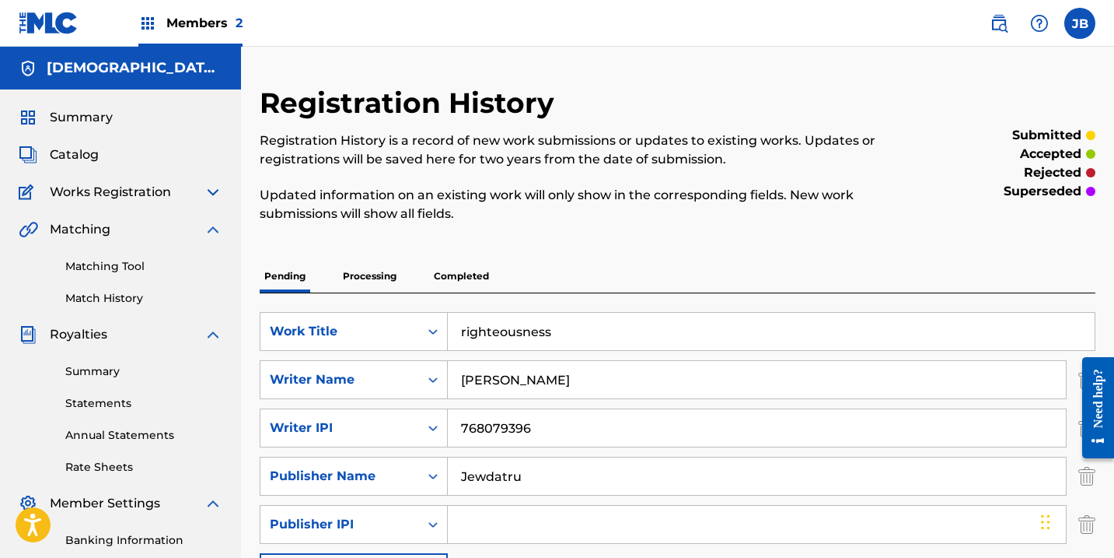
click at [806, 65] on div "Registration History Registration History is a record of new work submissions o…" at bounding box center [677, 399] width 873 height 705
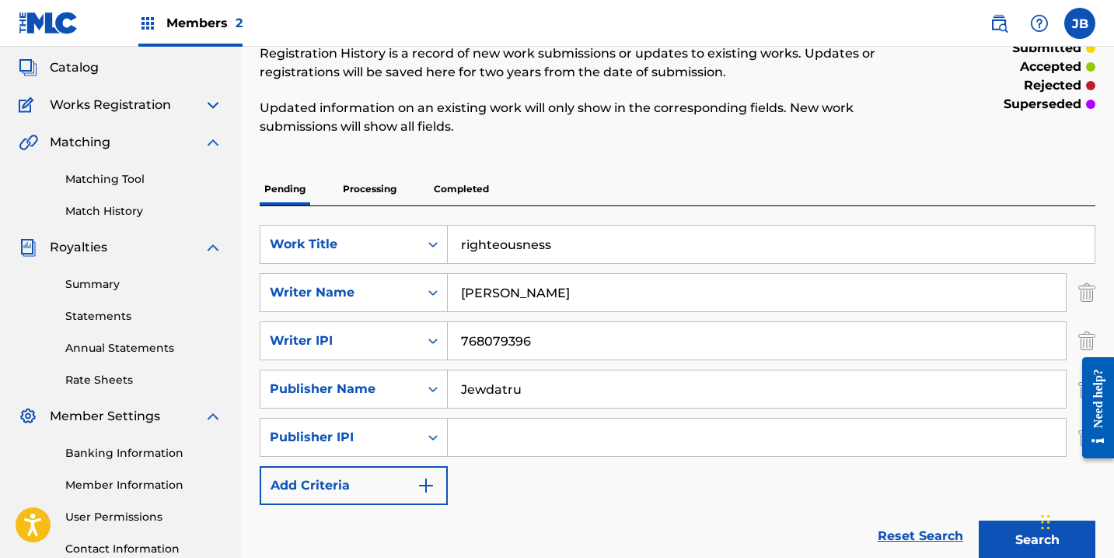
scroll to position [82, 0]
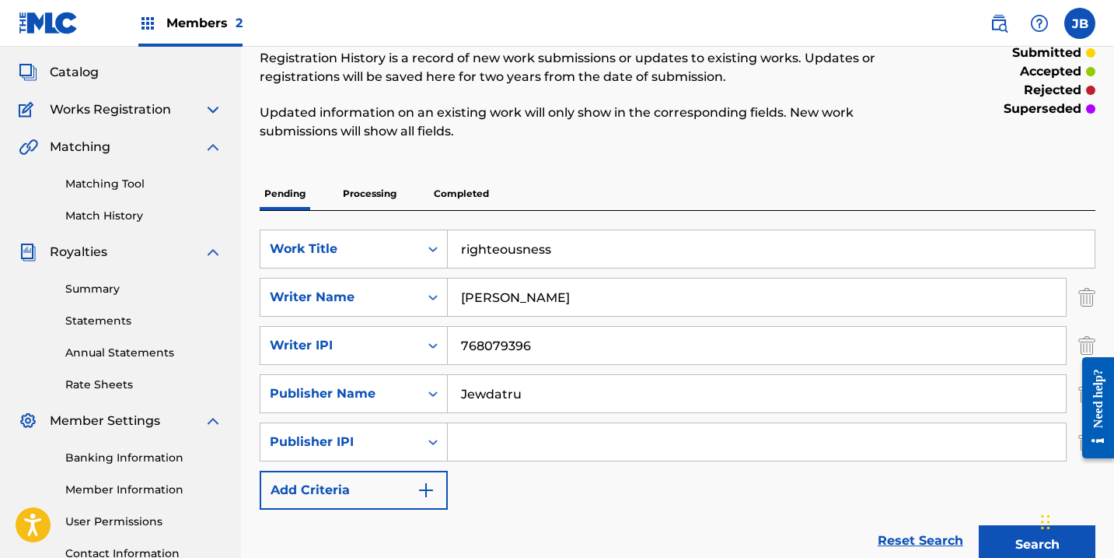
click at [135, 215] on link "Match History" at bounding box center [143, 216] width 157 height 16
